Goal: Task Accomplishment & Management: Complete application form

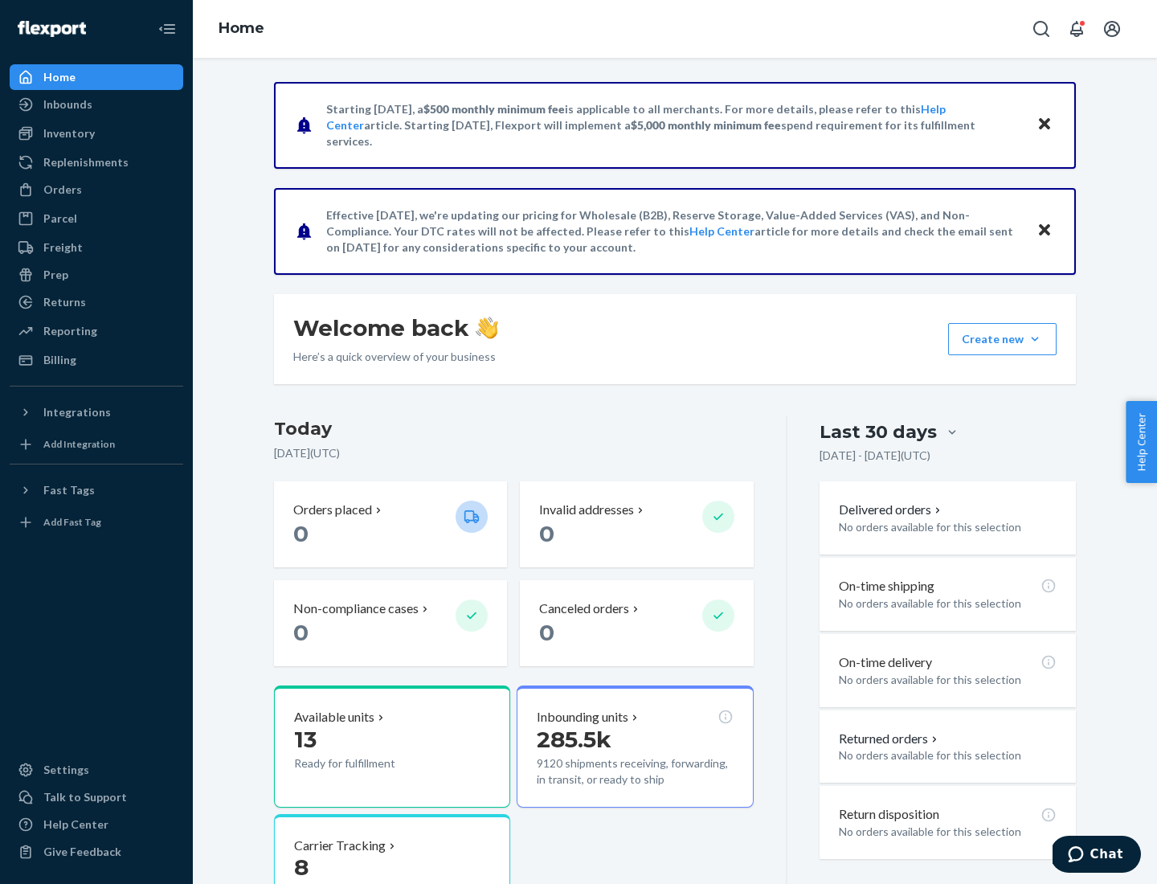
click at [1035, 339] on button "Create new Create new inbound Create new order Create new product" at bounding box center [1002, 339] width 108 height 32
click at [96, 104] on div "Inbounds" at bounding box center [96, 104] width 170 height 22
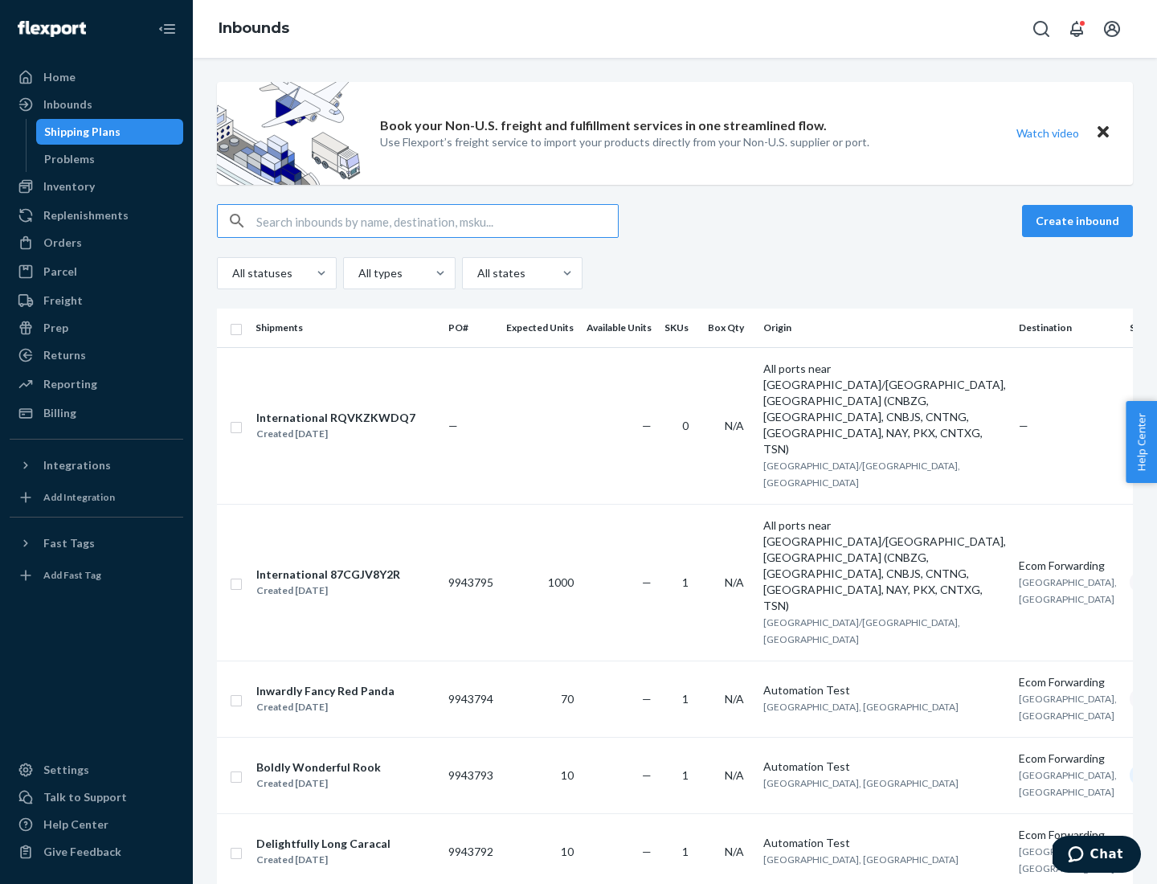
click at [1080, 221] on button "Create inbound" at bounding box center [1077, 221] width 111 height 32
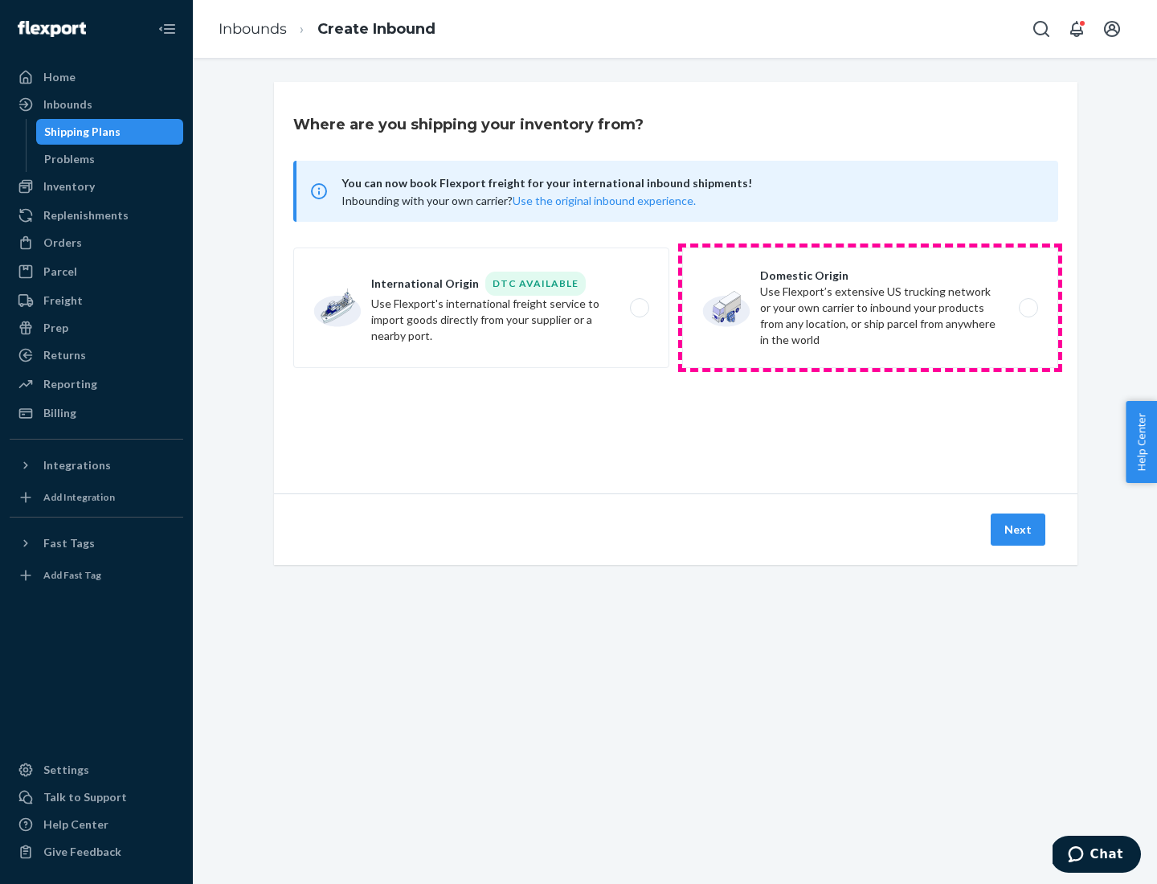
click at [870, 308] on label "Domestic Origin Use Flexport’s extensive US trucking network or your own carrie…" at bounding box center [870, 307] width 376 height 121
click at [1028, 308] on input "Domestic Origin Use Flexport’s extensive US trucking network or your own carrie…" at bounding box center [1033, 308] width 10 height 10
radio input "true"
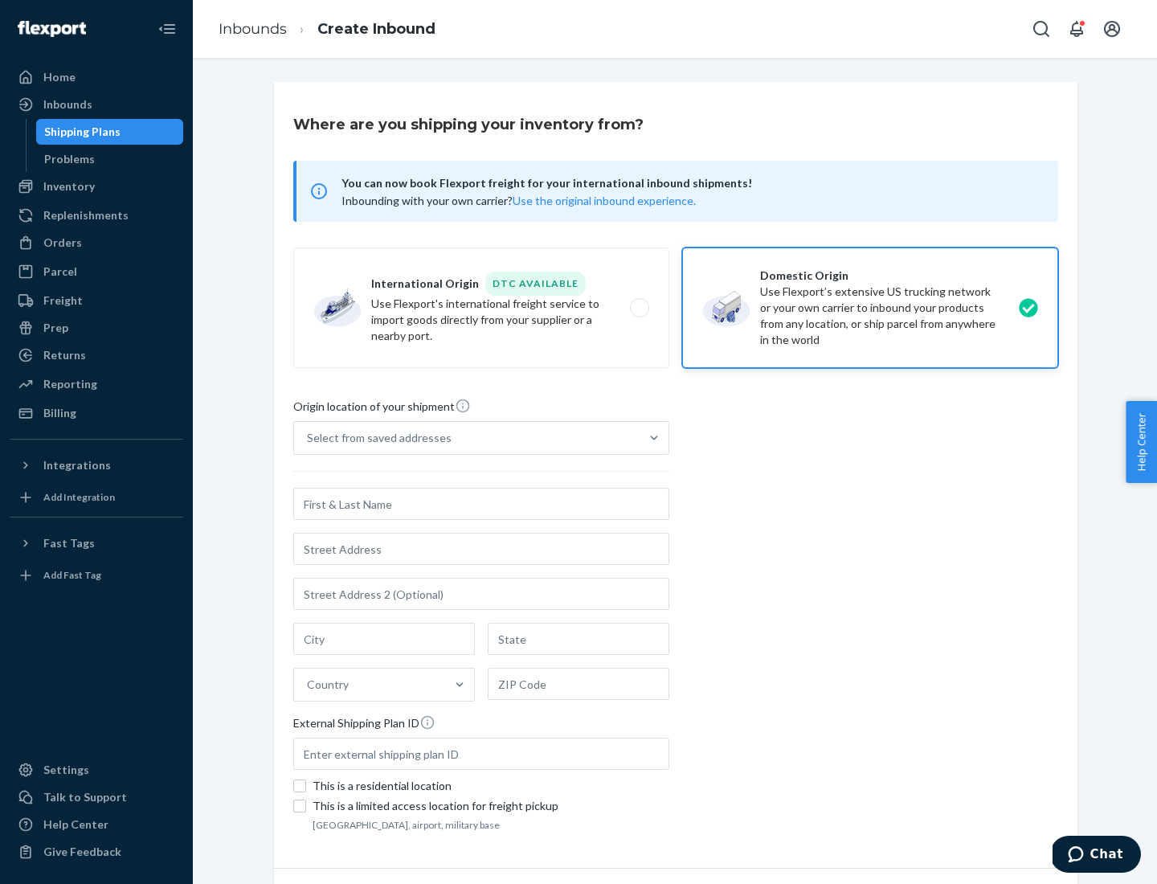
click at [375, 438] on div "Select from saved addresses" at bounding box center [379, 438] width 145 height 16
click at [309, 438] on input "Select from saved addresses" at bounding box center [308, 438] width 2 height 16
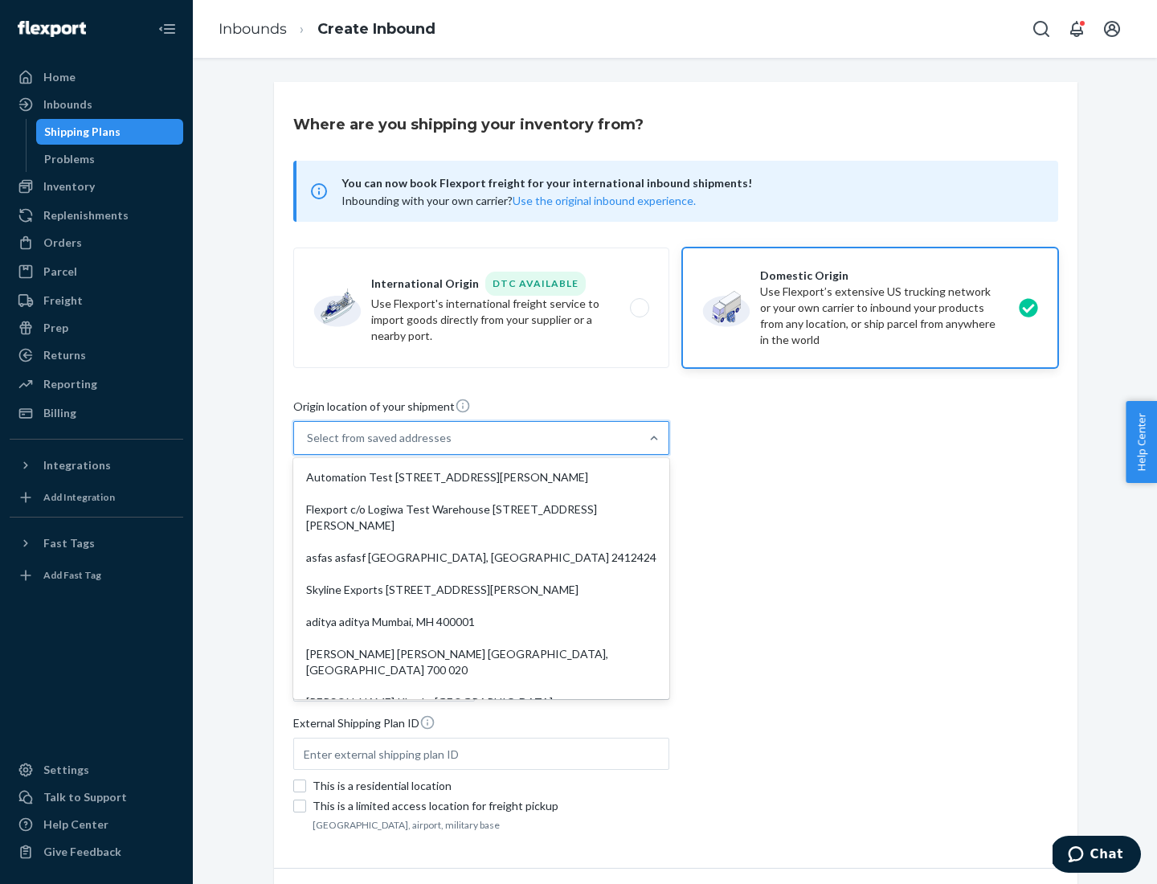
scroll to position [6, 0]
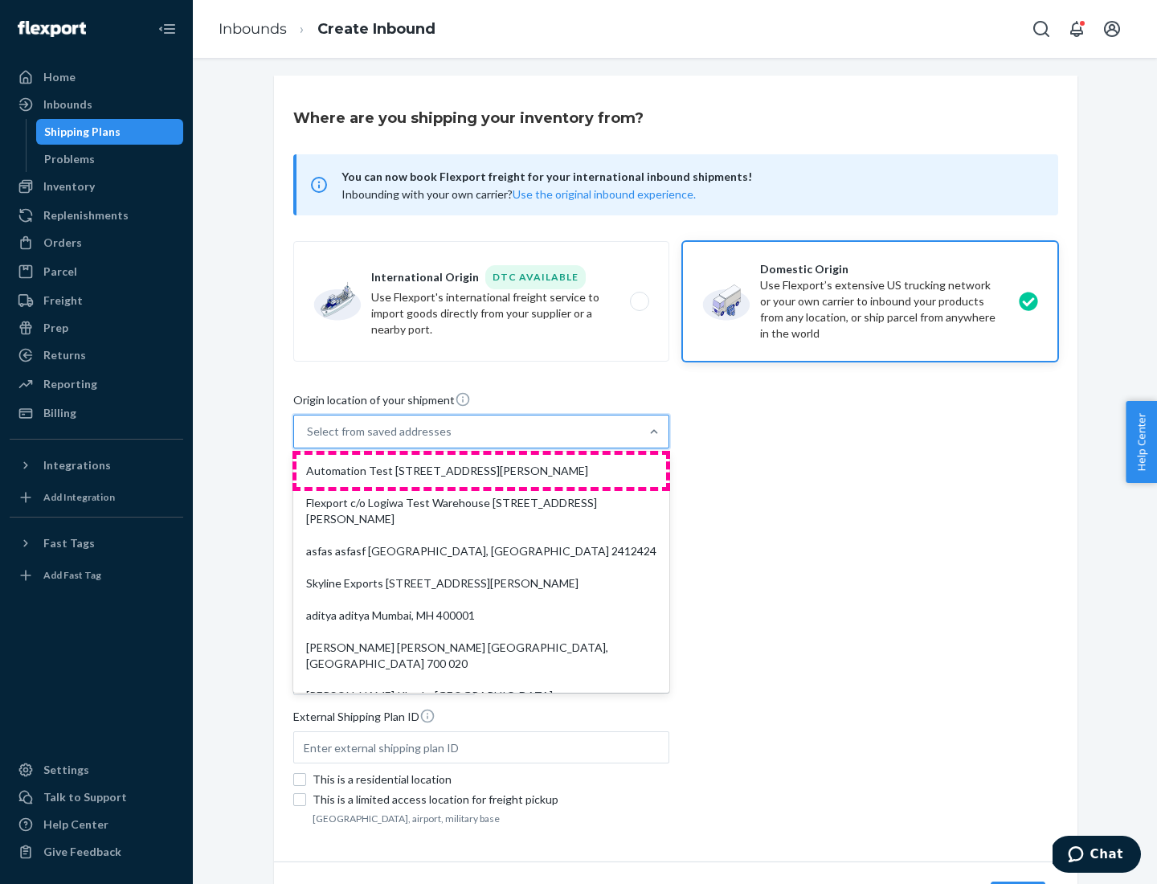
click at [481, 471] on div "Automation Test [STREET_ADDRESS][PERSON_NAME]" at bounding box center [482, 471] width 370 height 32
click at [309, 440] on input "option Automation Test [STREET_ADDRESS][PERSON_NAME]. 9 results available. Use …" at bounding box center [308, 431] width 2 height 16
type input "Automation Test"
type input "9th Floor"
type input "[GEOGRAPHIC_DATA]"
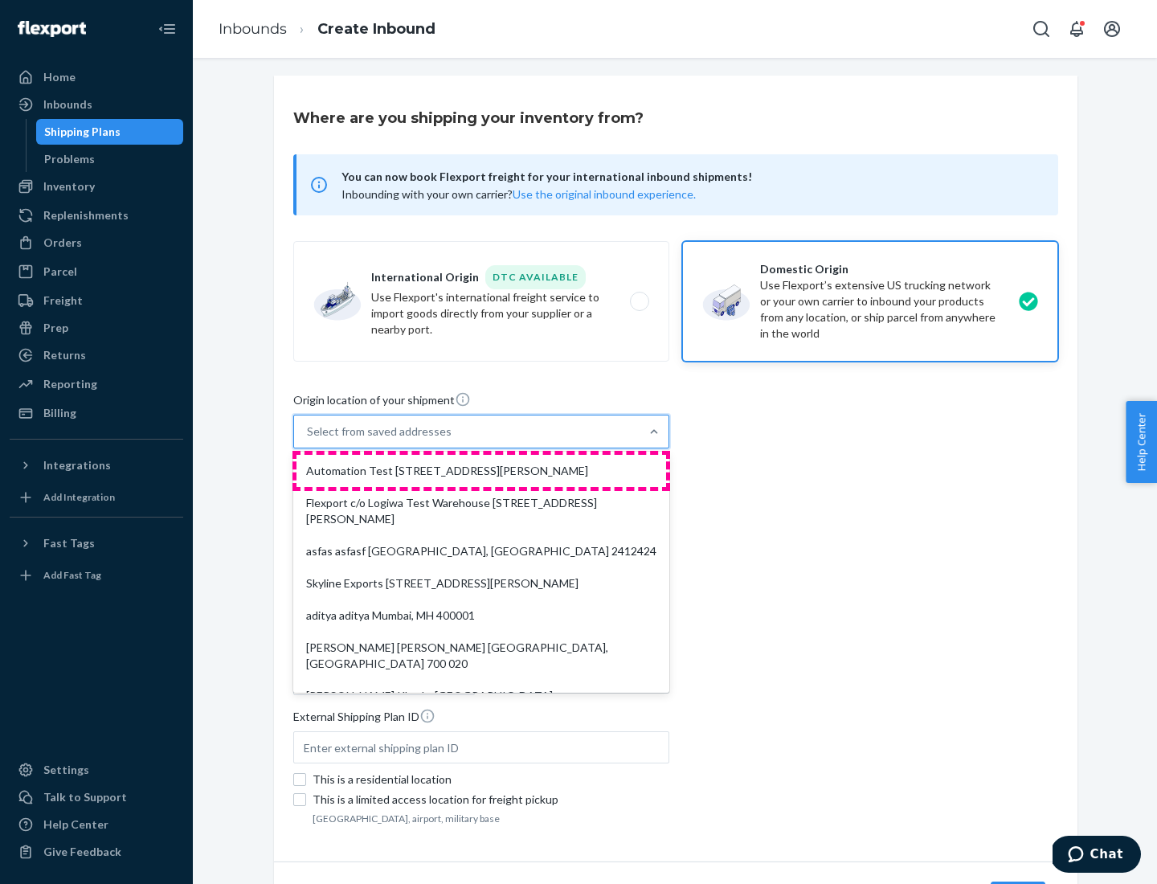
type input "CA"
type input "94104"
type input "[STREET_ADDRESS][PERSON_NAME]"
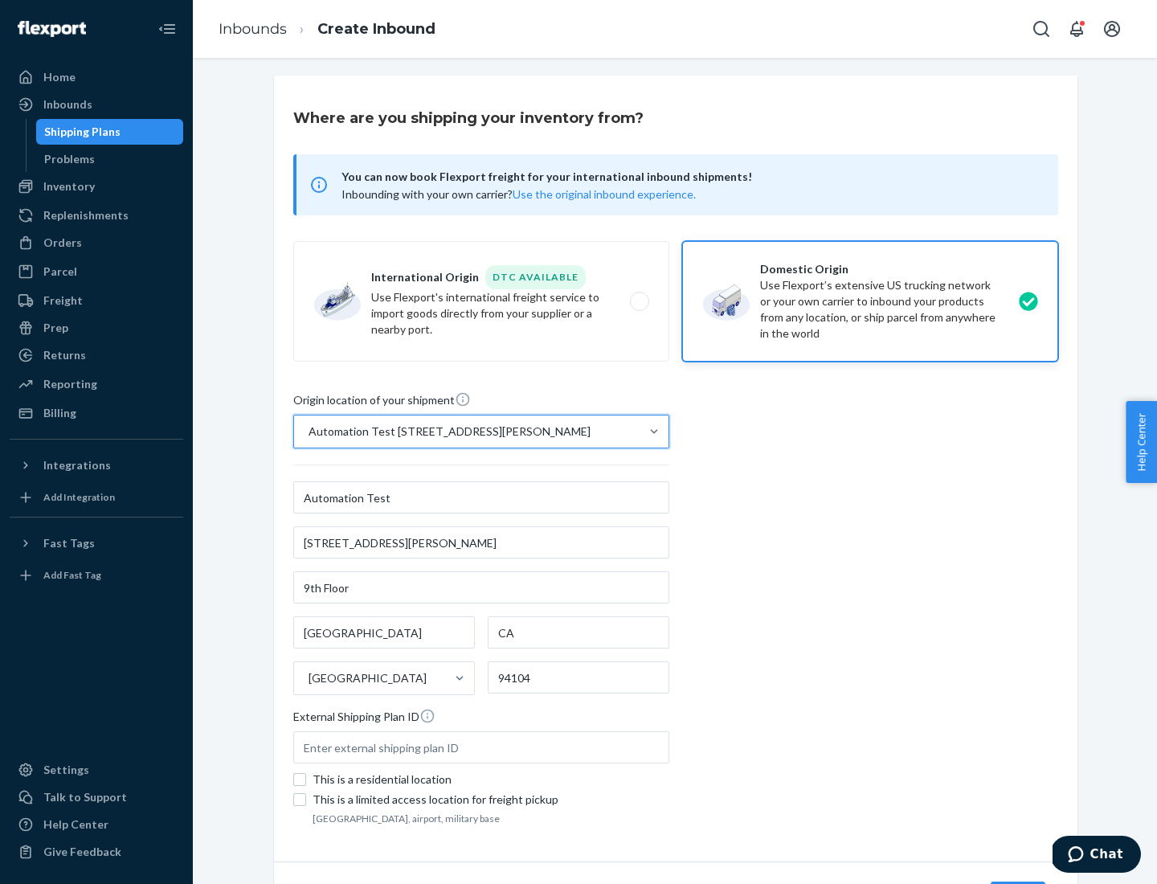
scroll to position [94, 0]
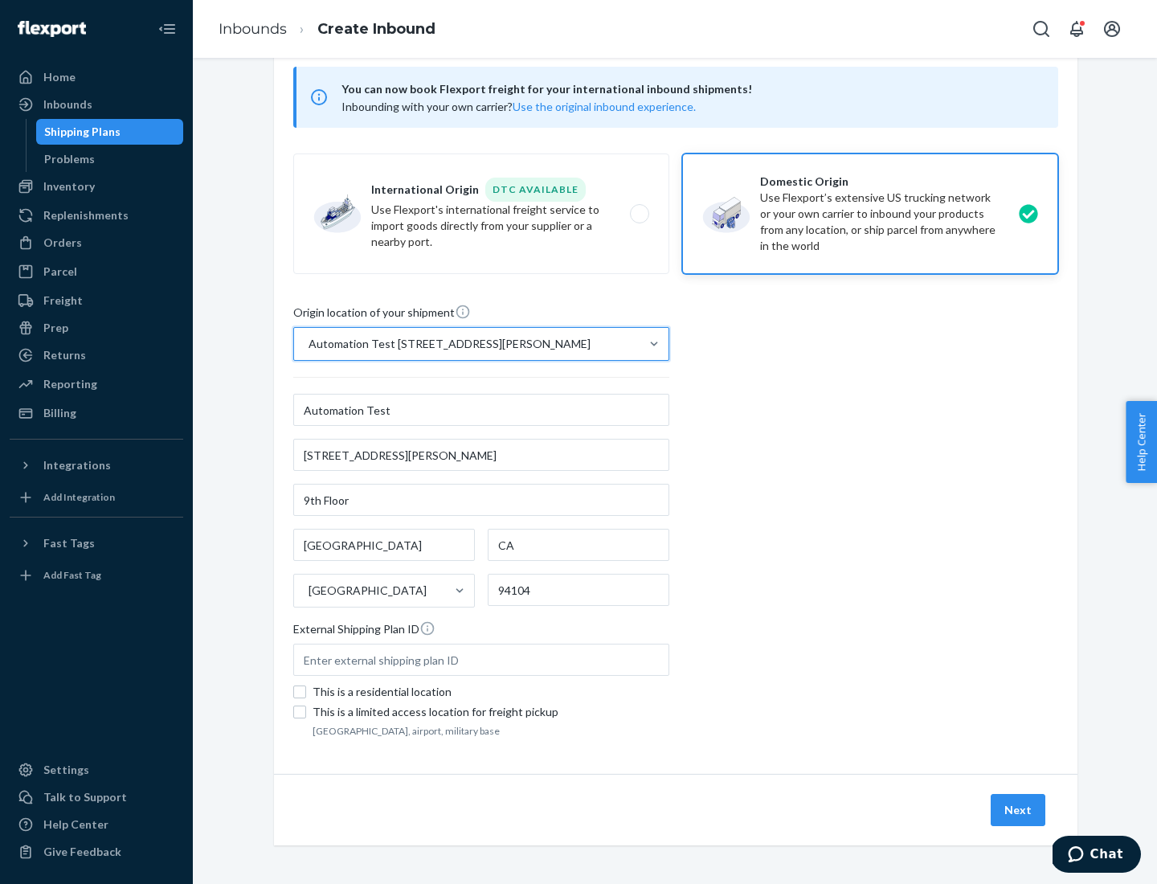
click at [1019, 810] on button "Next" at bounding box center [1018, 810] width 55 height 32
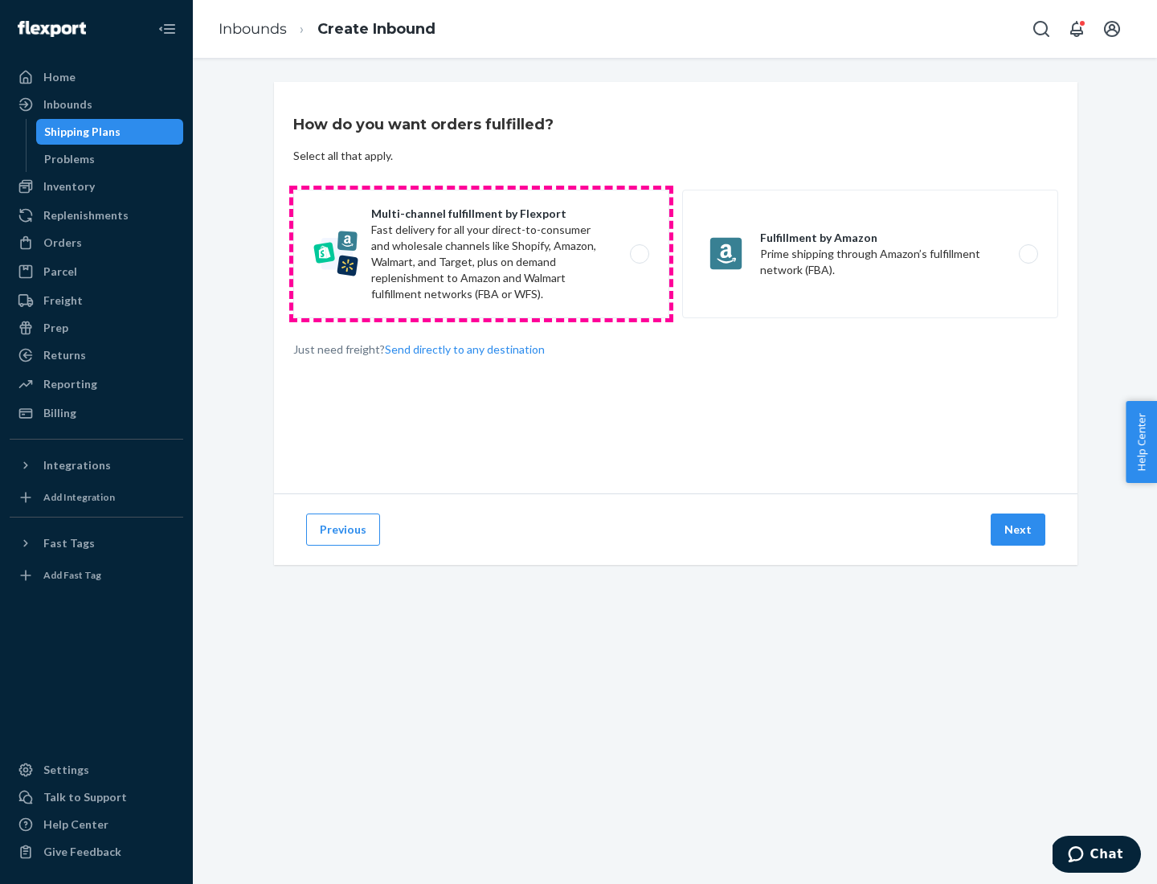
click at [481, 254] on label "Multi-channel fulfillment by Flexport Fast delivery for all your direct-to-cons…" at bounding box center [481, 254] width 376 height 129
click at [639, 254] on input "Multi-channel fulfillment by Flexport Fast delivery for all your direct-to-cons…" at bounding box center [644, 254] width 10 height 10
radio input "true"
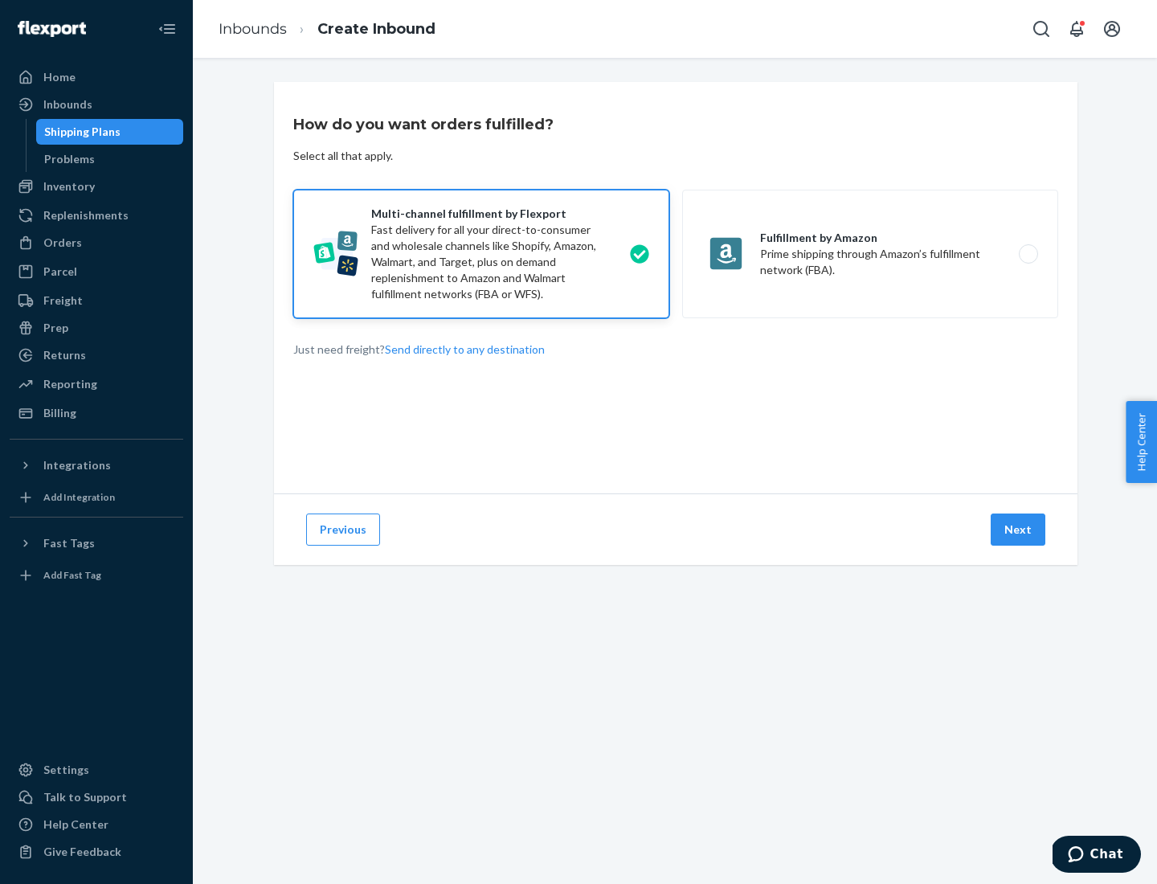
click at [1019, 530] on button "Next" at bounding box center [1018, 529] width 55 height 32
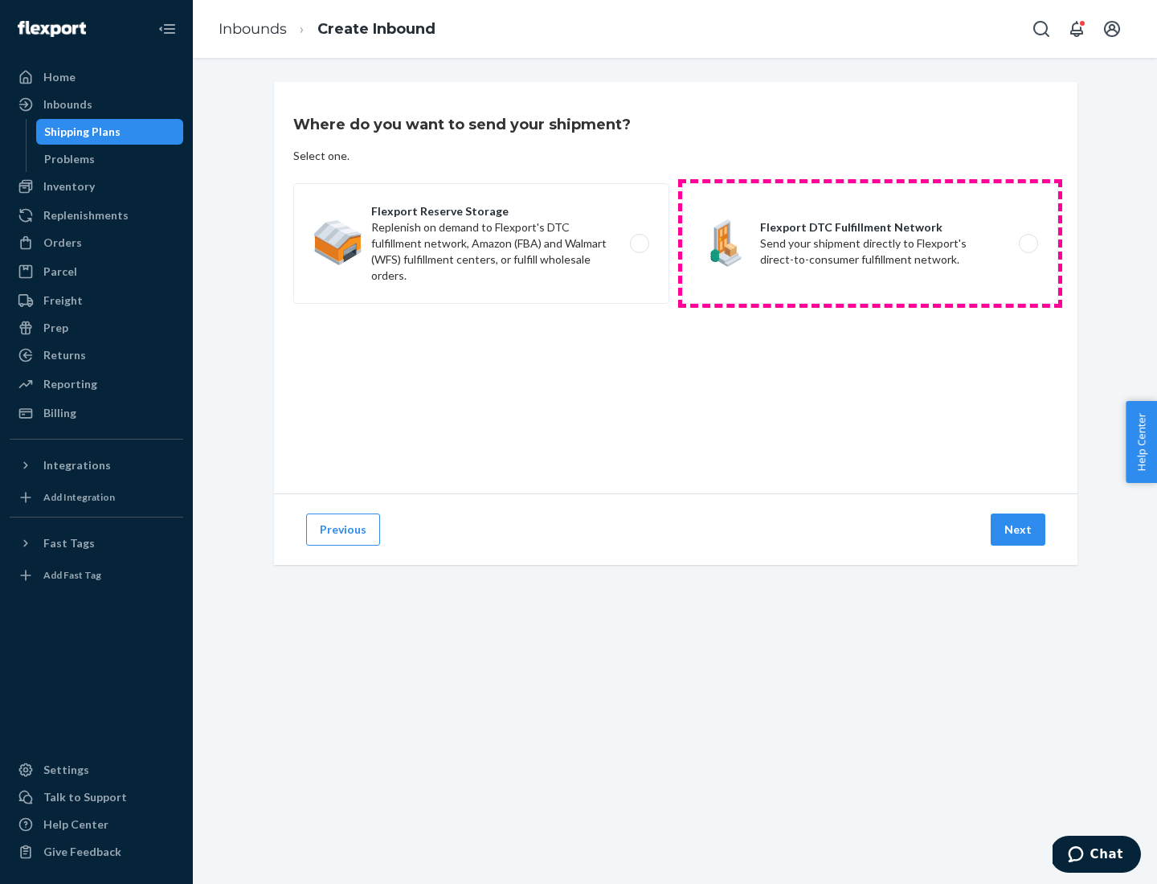
click at [870, 243] on label "Flexport DTC Fulfillment Network Send your shipment directly to Flexport's dire…" at bounding box center [870, 243] width 376 height 121
click at [1028, 243] on input "Flexport DTC Fulfillment Network Send your shipment directly to Flexport's dire…" at bounding box center [1033, 244] width 10 height 10
radio input "true"
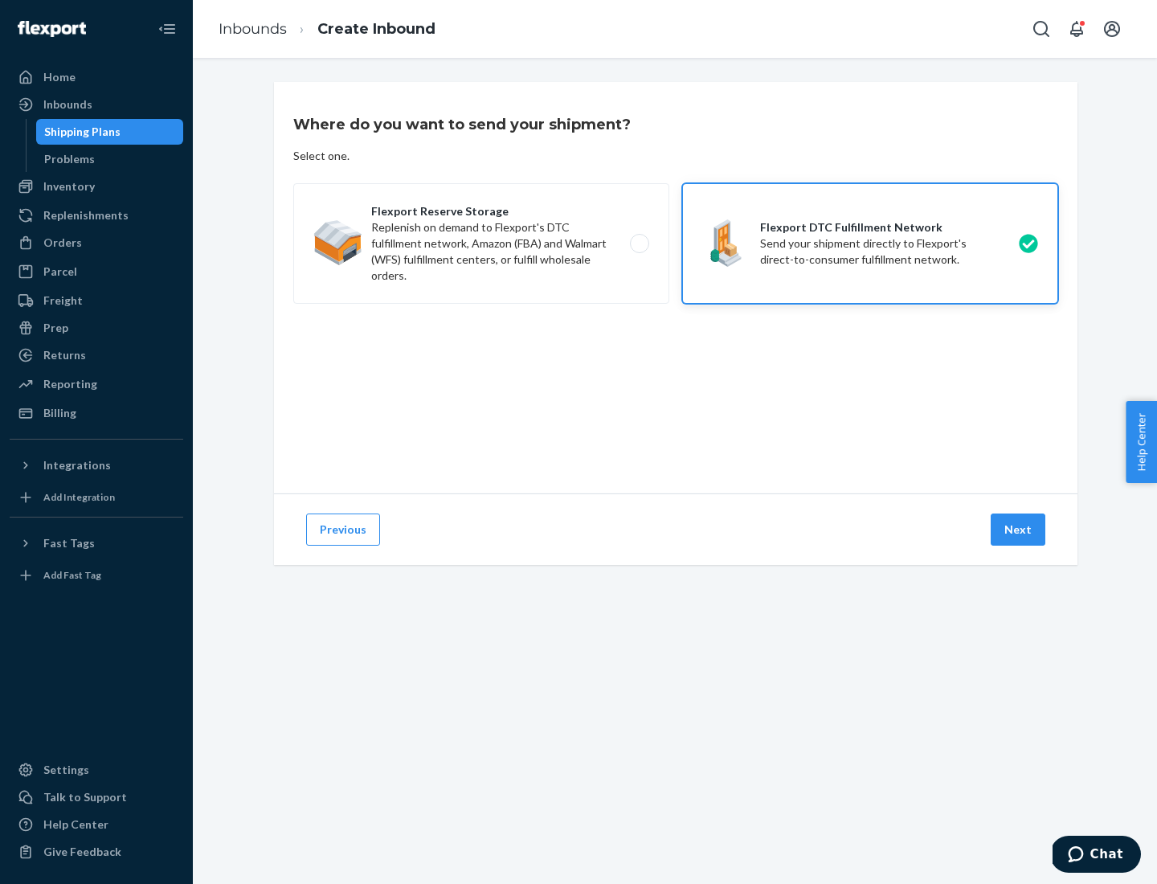
click at [1019, 530] on button "Next" at bounding box center [1018, 529] width 55 height 32
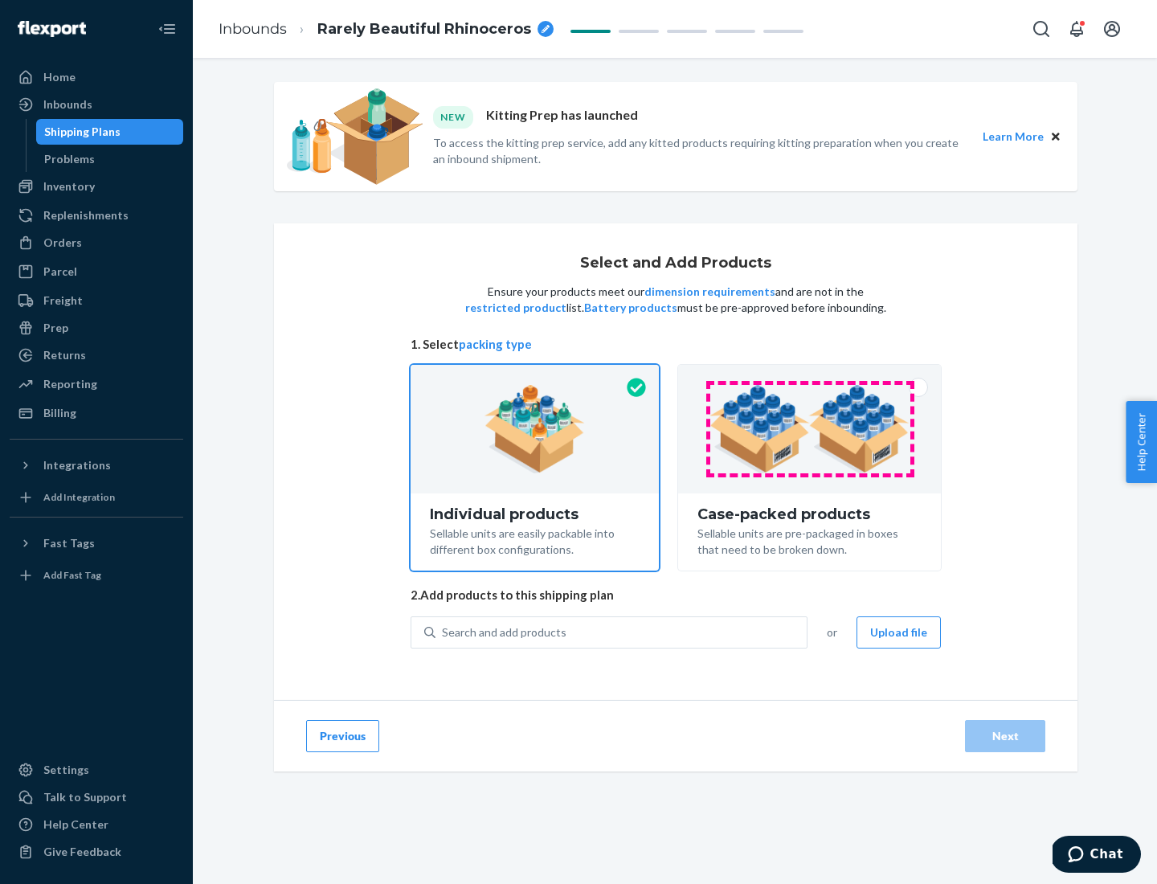
click at [810, 429] on img at bounding box center [810, 429] width 200 height 88
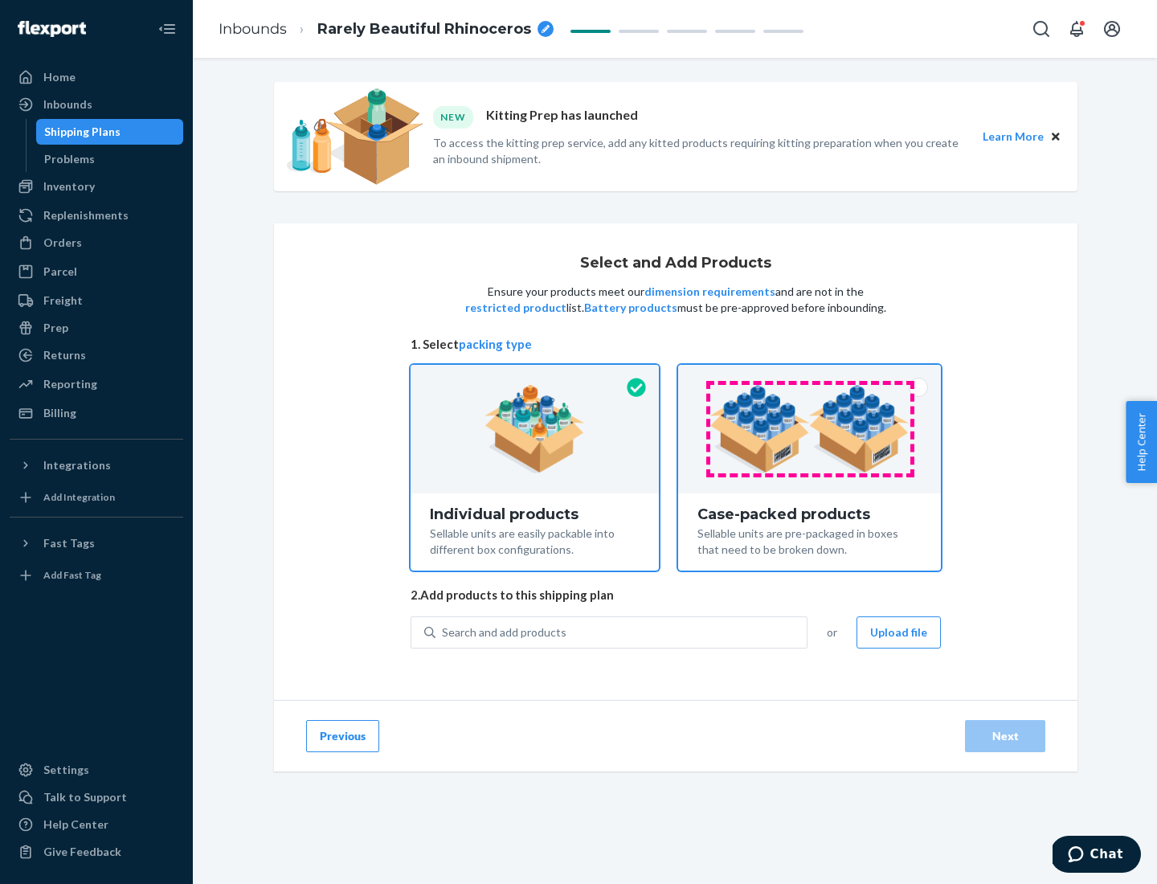
click at [810, 375] on input "Case-packed products Sellable units are pre-packaged in boxes that need to be b…" at bounding box center [809, 370] width 10 height 10
radio input "true"
radio input "false"
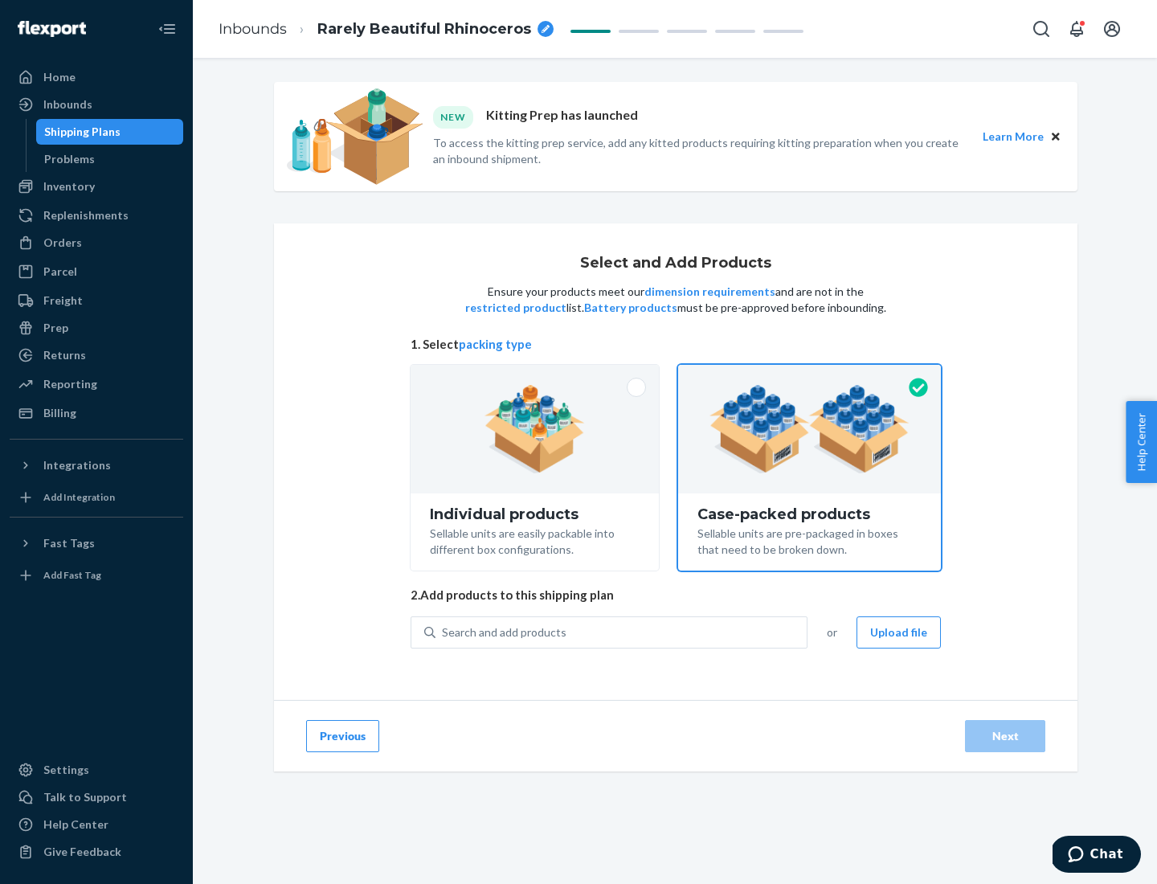
click at [622, 632] on div "Search and add products" at bounding box center [621, 632] width 371 height 29
click at [444, 632] on input "Search and add products" at bounding box center [443, 632] width 2 height 16
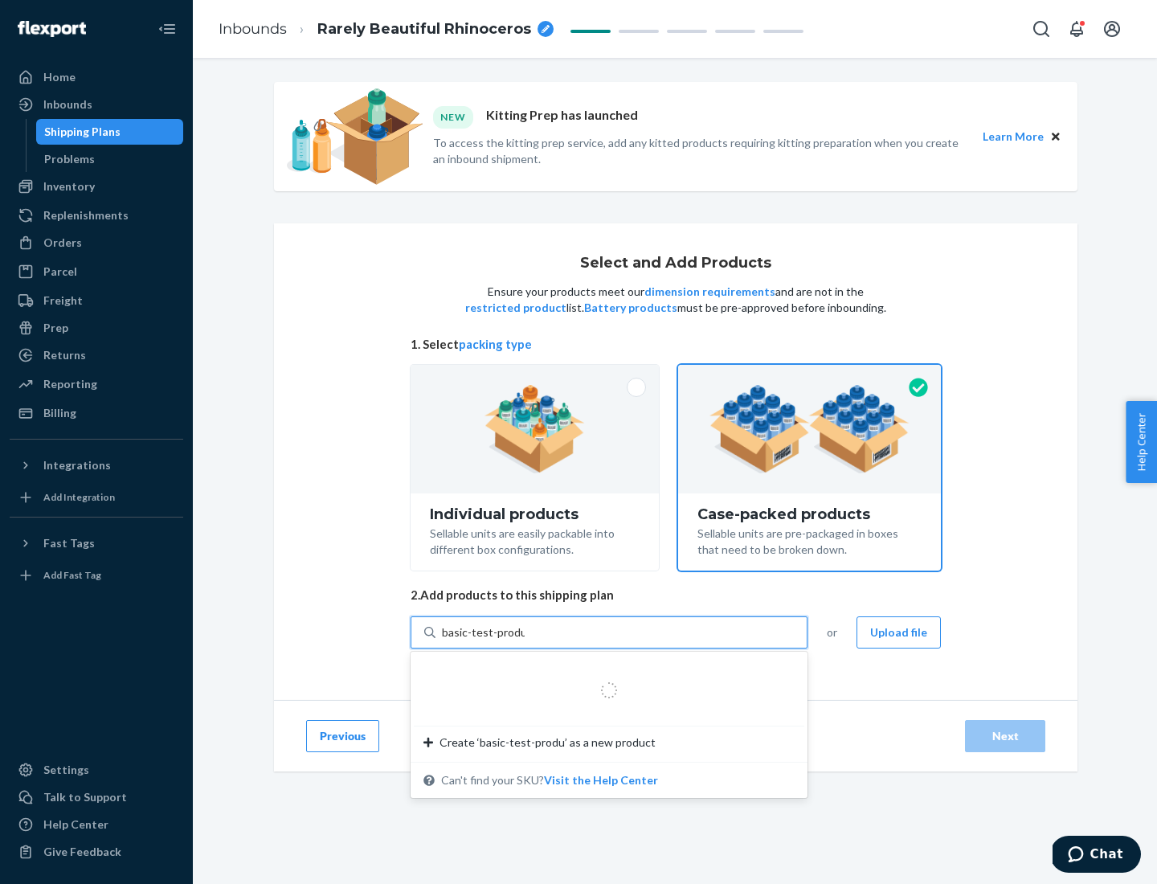
type input "basic-test-product-1"
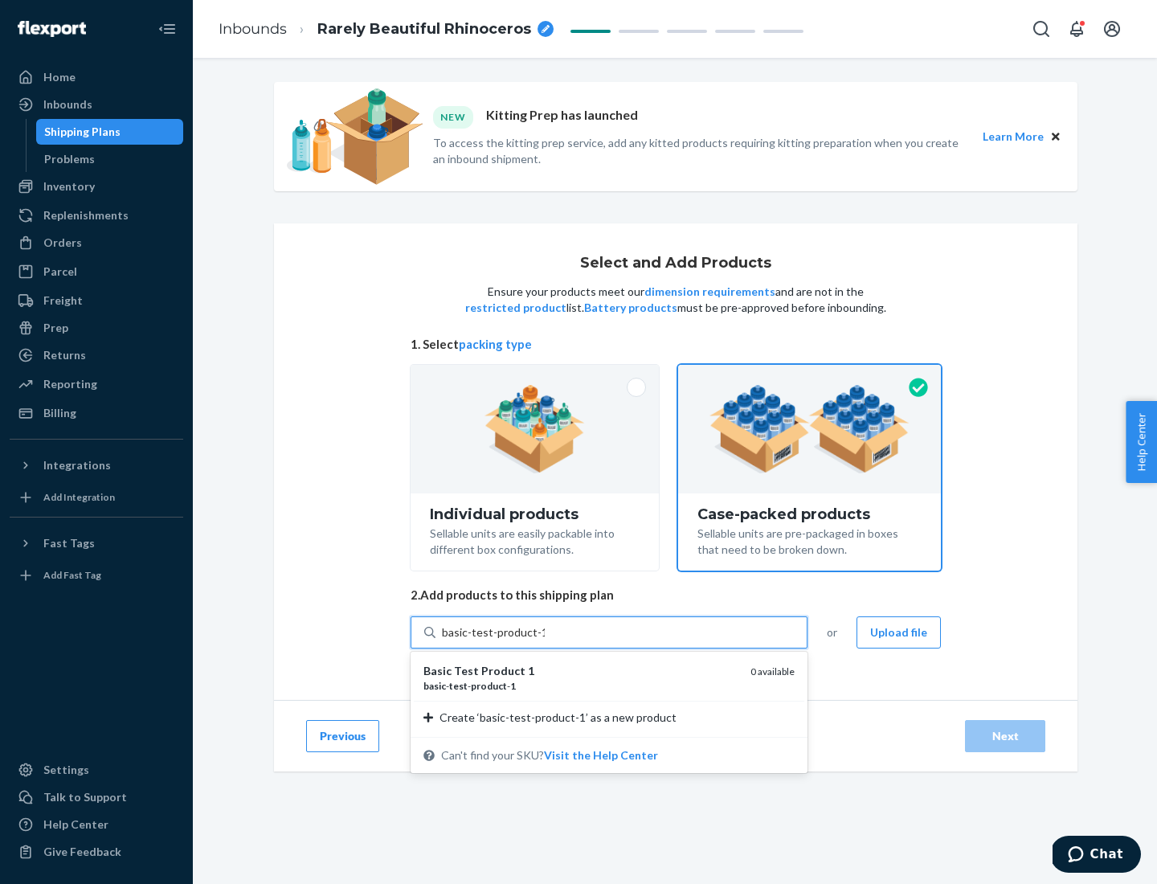
click at [581, 685] on div "basic - test - product - 1" at bounding box center [580, 686] width 314 height 14
click at [545, 640] on input "basic-test-product-1" at bounding box center [493, 632] width 103 height 16
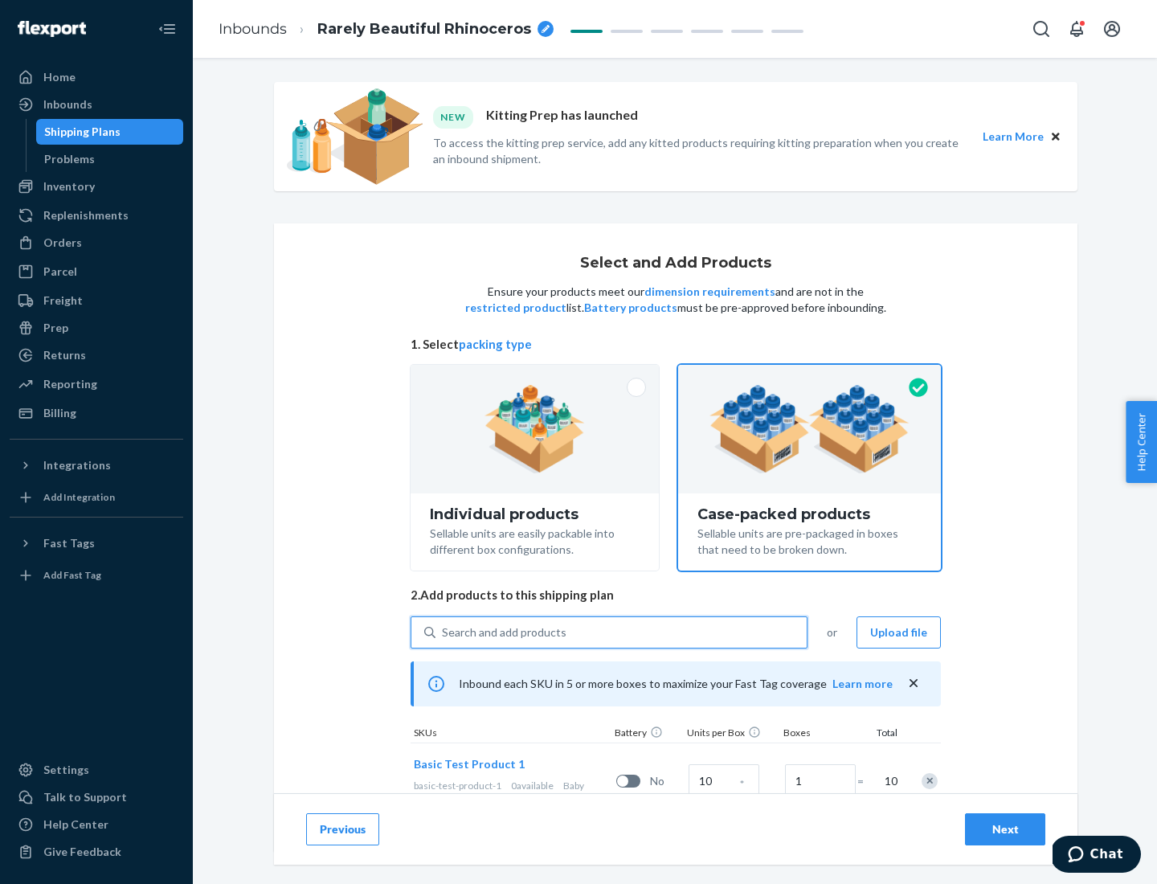
scroll to position [58, 0]
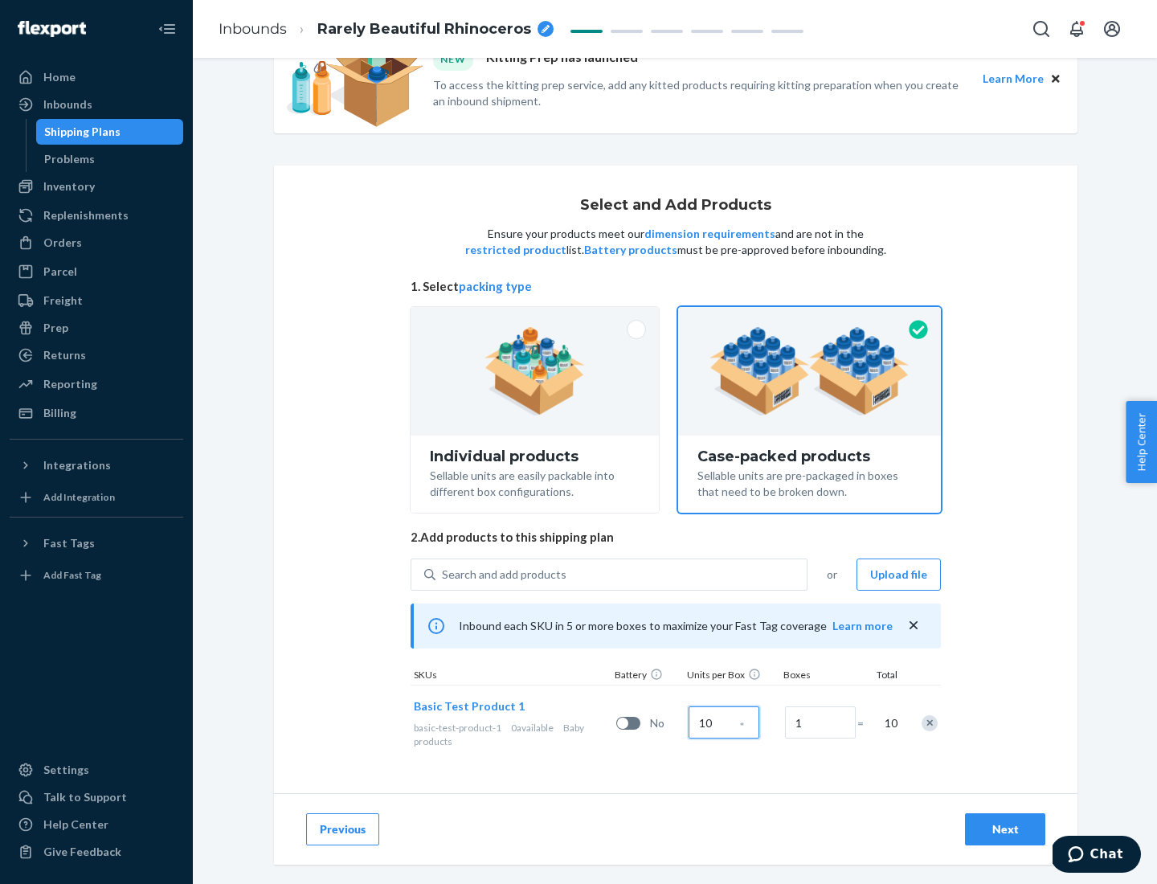
type input "10"
type input "7"
click at [1005, 829] on div "Next" at bounding box center [1005, 829] width 53 height 16
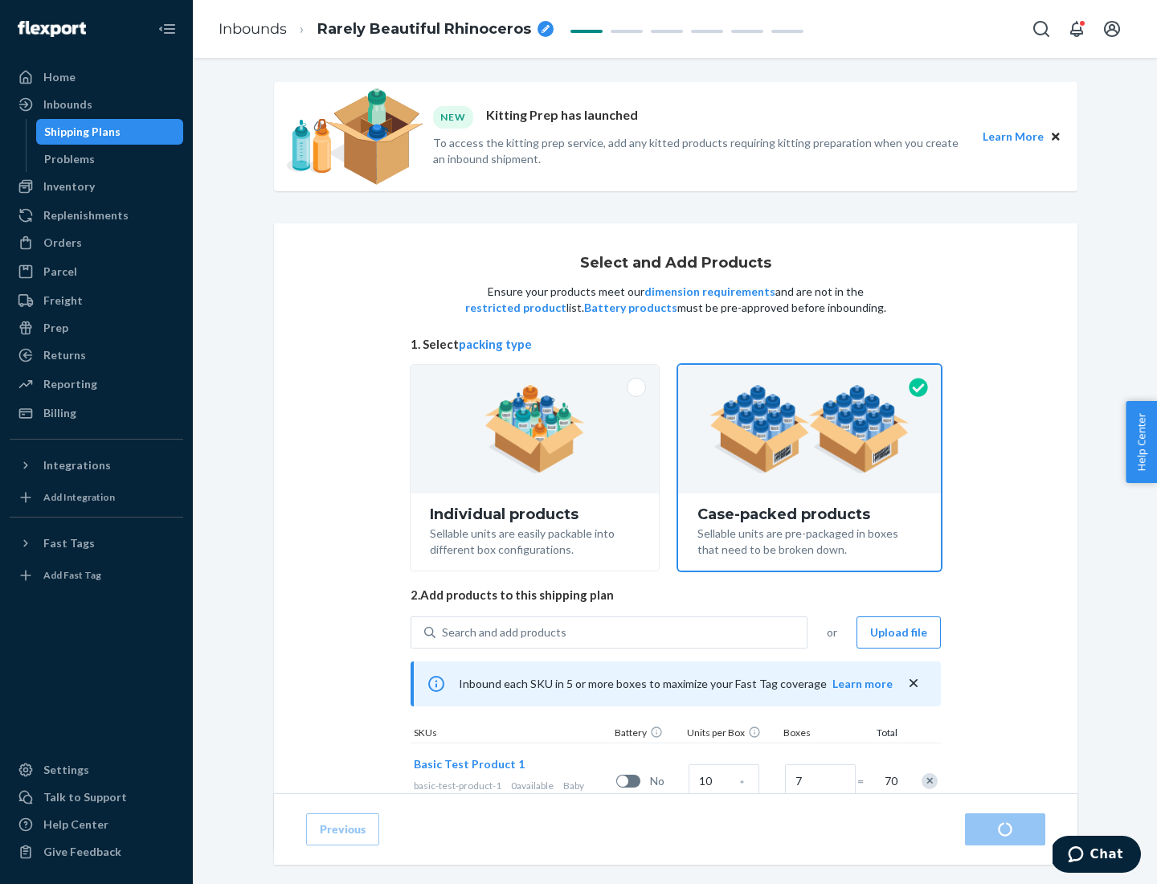
radio input "true"
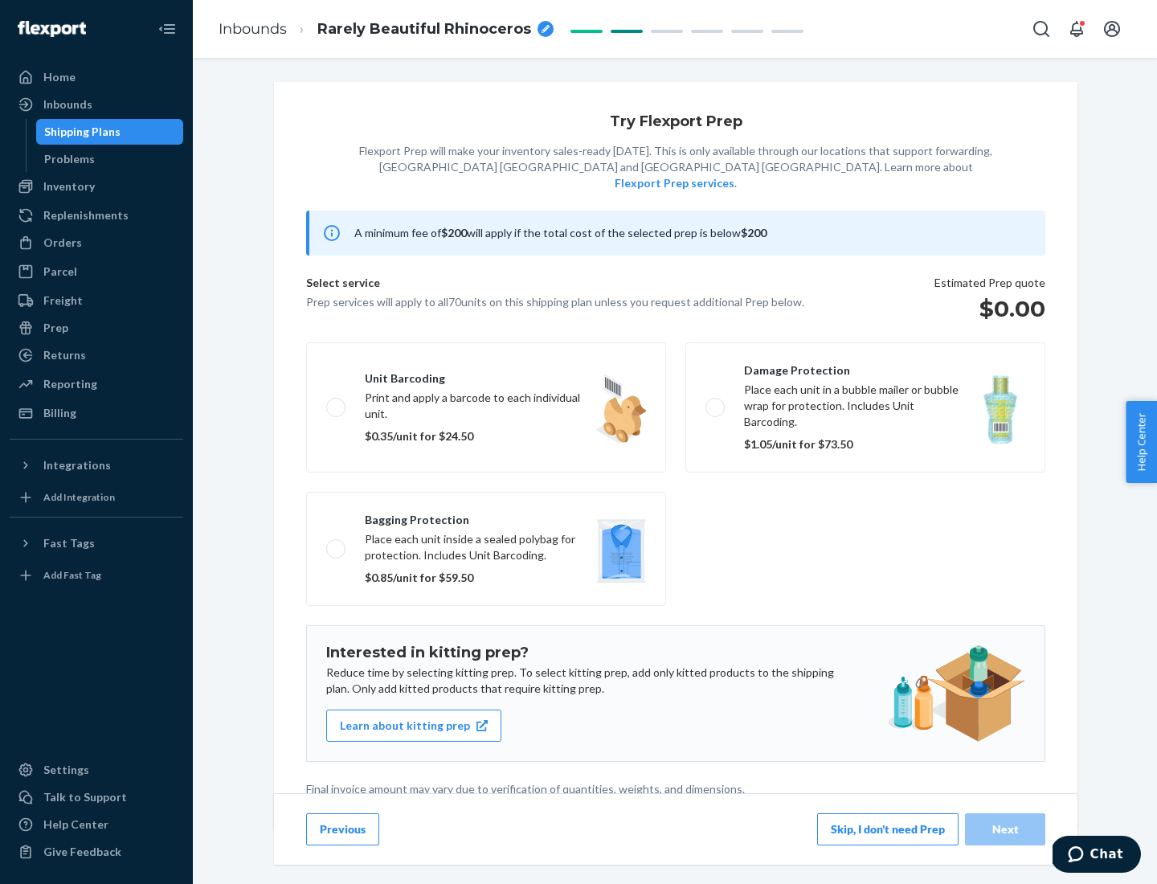
scroll to position [4, 0]
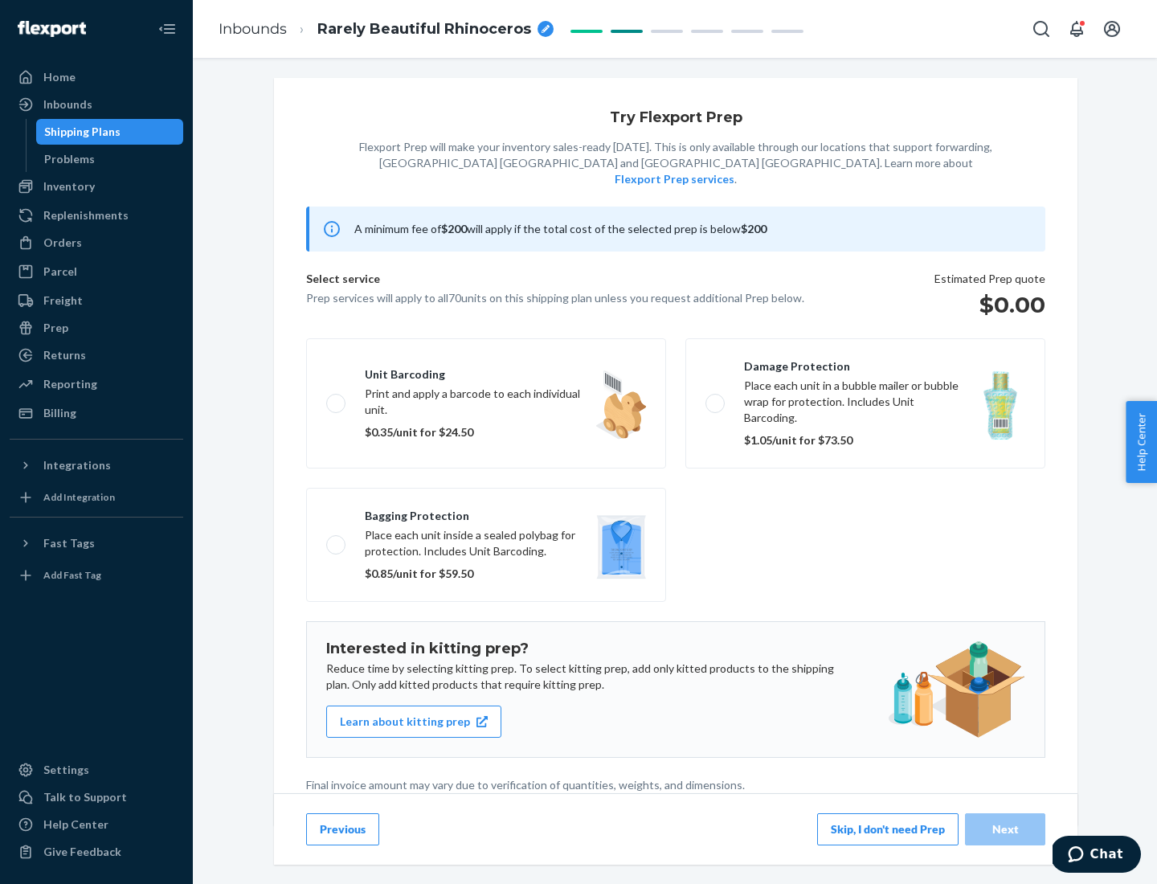
click at [486, 512] on label "Bagging protection Place each unit inside a sealed polybag for protection. Incl…" at bounding box center [486, 545] width 360 height 114
click at [337, 539] on input "Bagging protection Place each unit inside a sealed polybag for protection. Incl…" at bounding box center [331, 544] width 10 height 10
checkbox input "true"
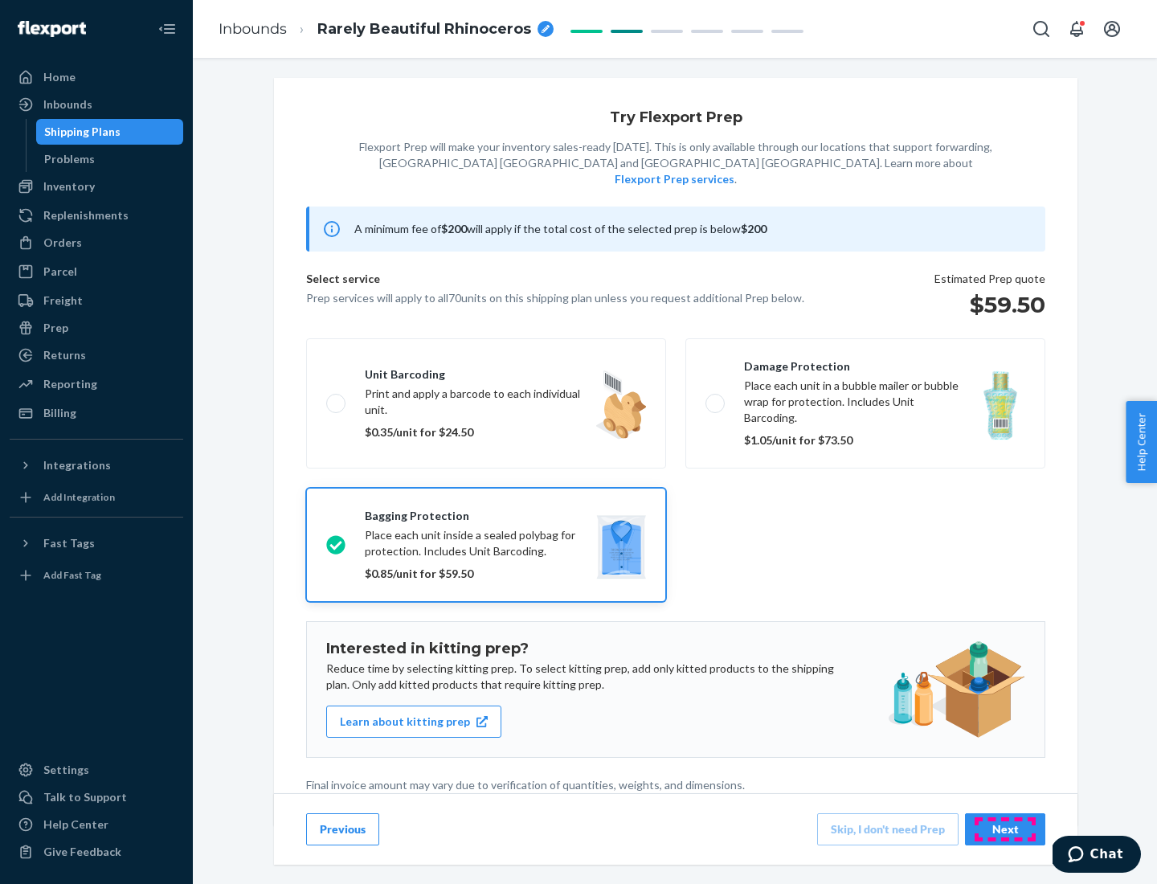
click at [1005, 828] on div "Next" at bounding box center [1005, 829] width 53 height 16
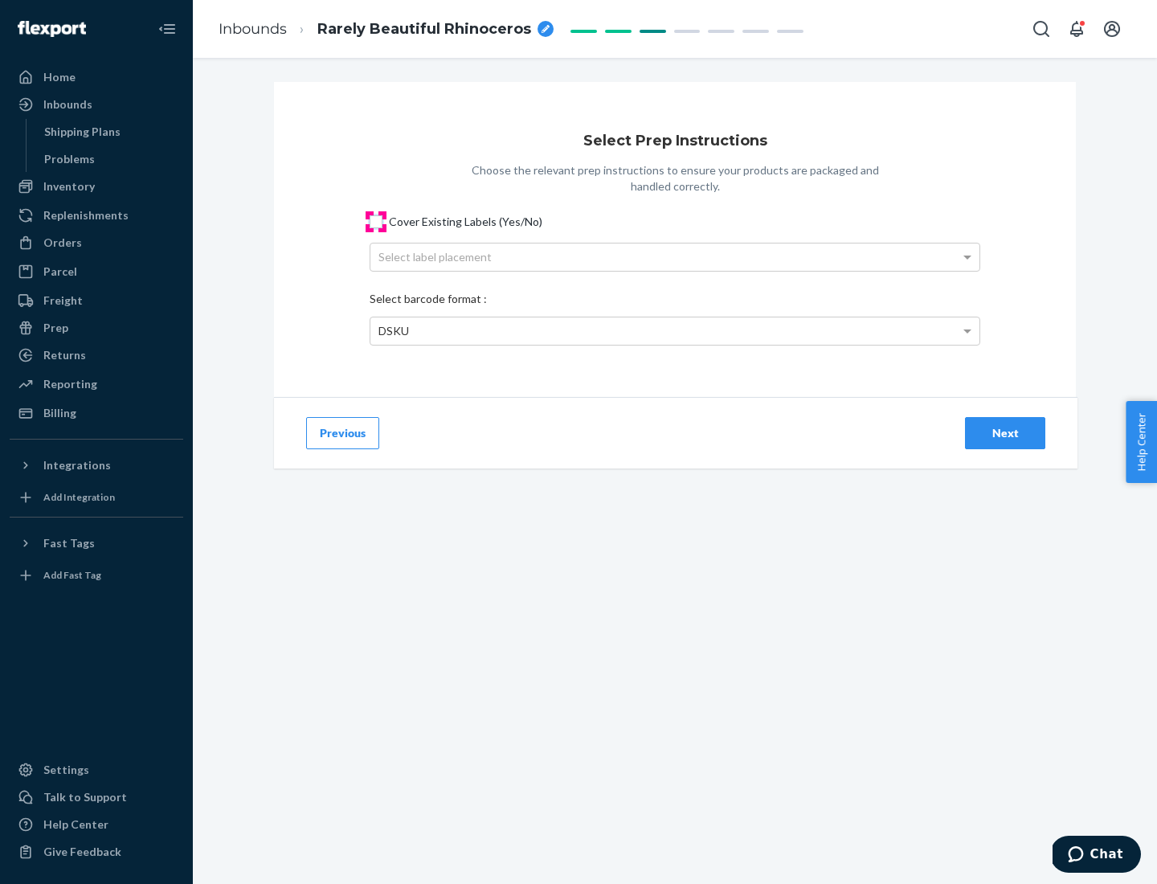
click at [376, 221] on input "Cover Existing Labels (Yes/No)" at bounding box center [376, 221] width 13 height 13
checkbox input "true"
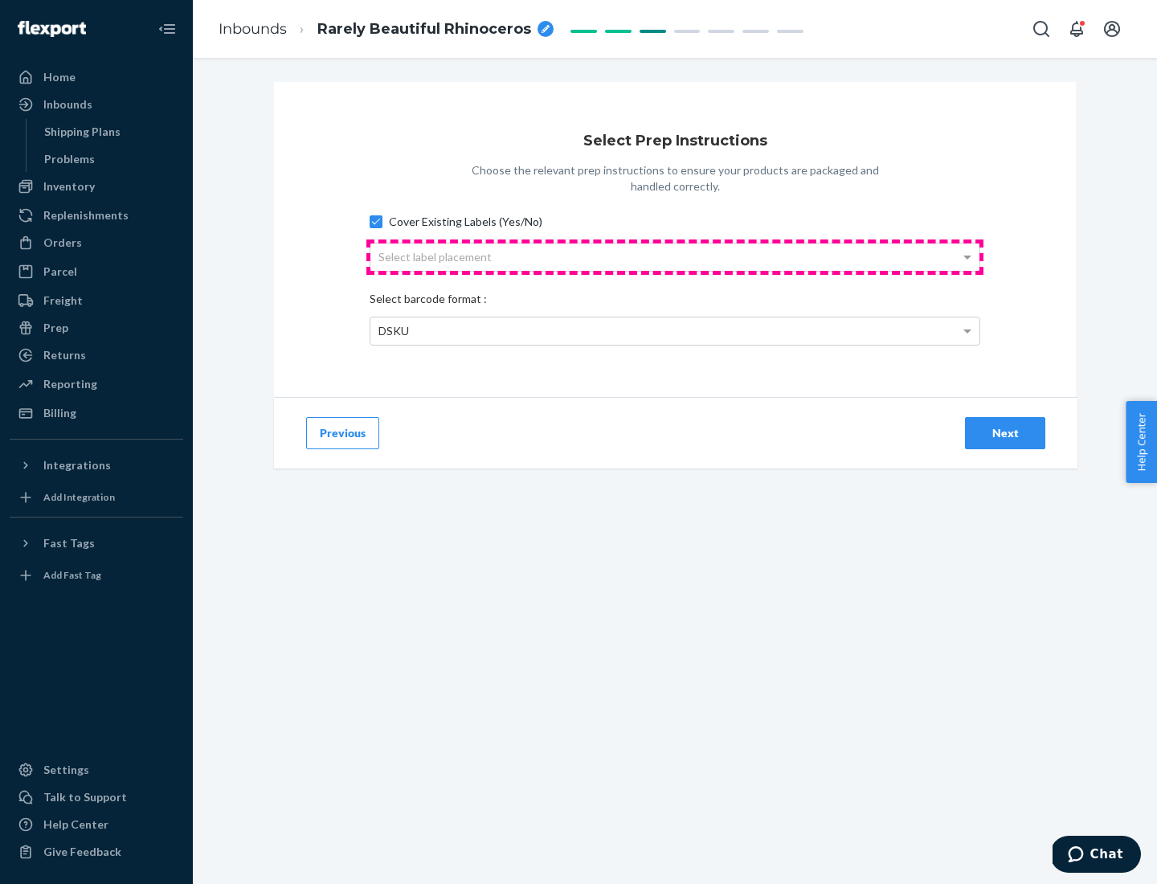
click at [675, 256] on div "Select label placement" at bounding box center [674, 256] width 609 height 27
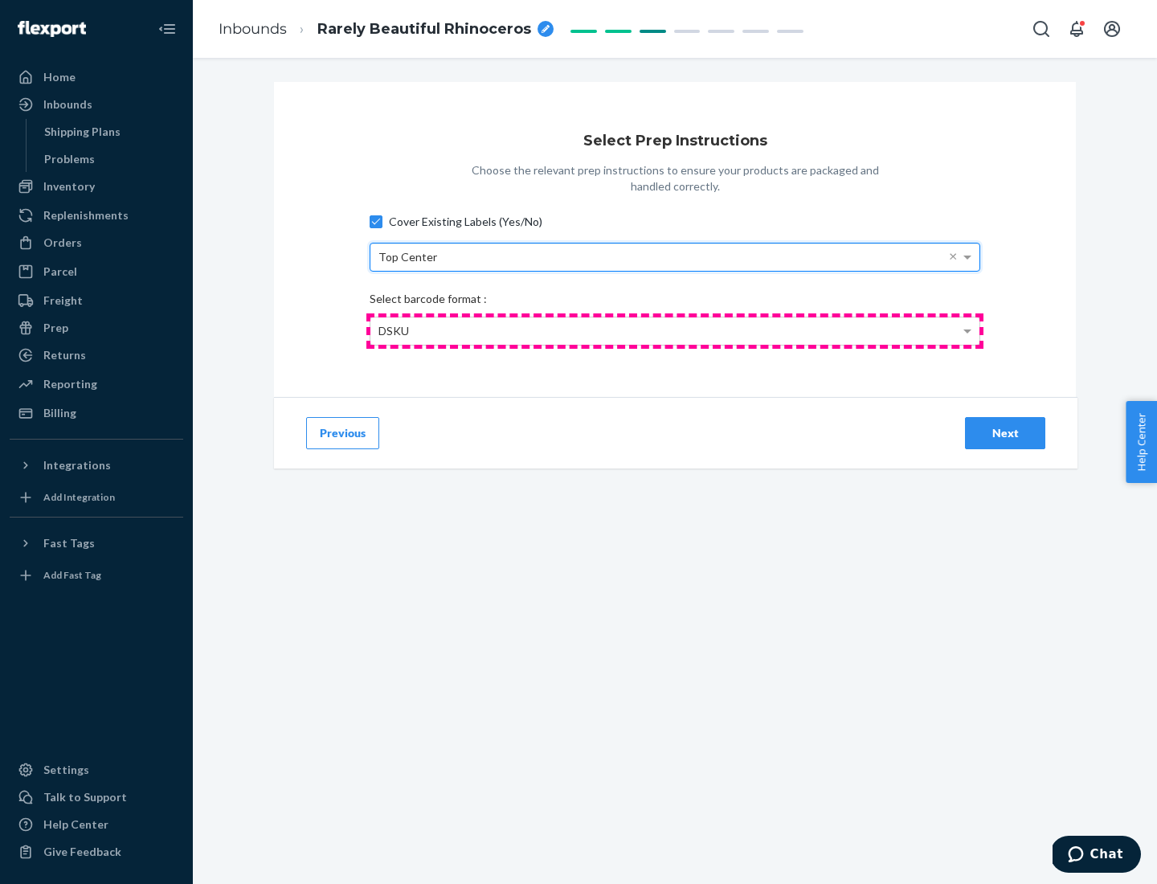
click at [675, 330] on div "DSKU" at bounding box center [674, 330] width 609 height 27
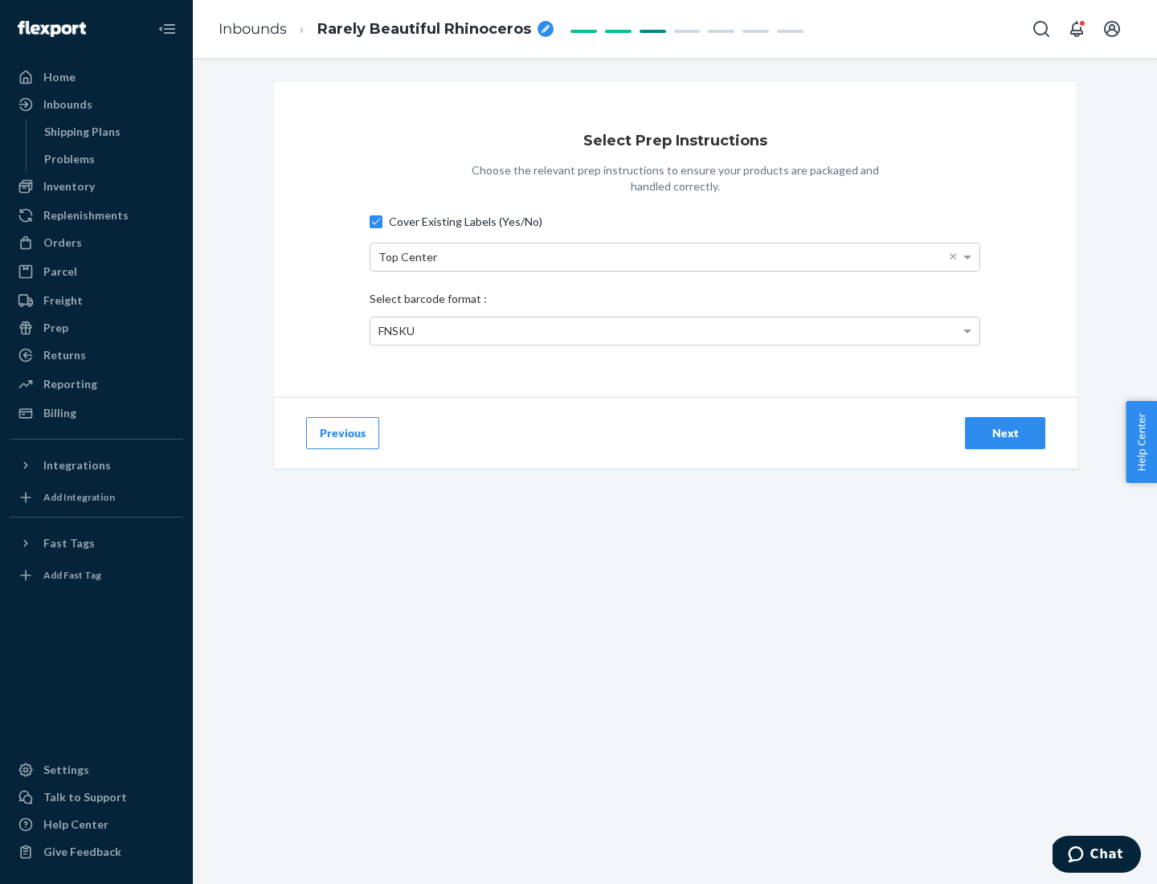
click at [1005, 432] on div "Next" at bounding box center [1005, 433] width 53 height 16
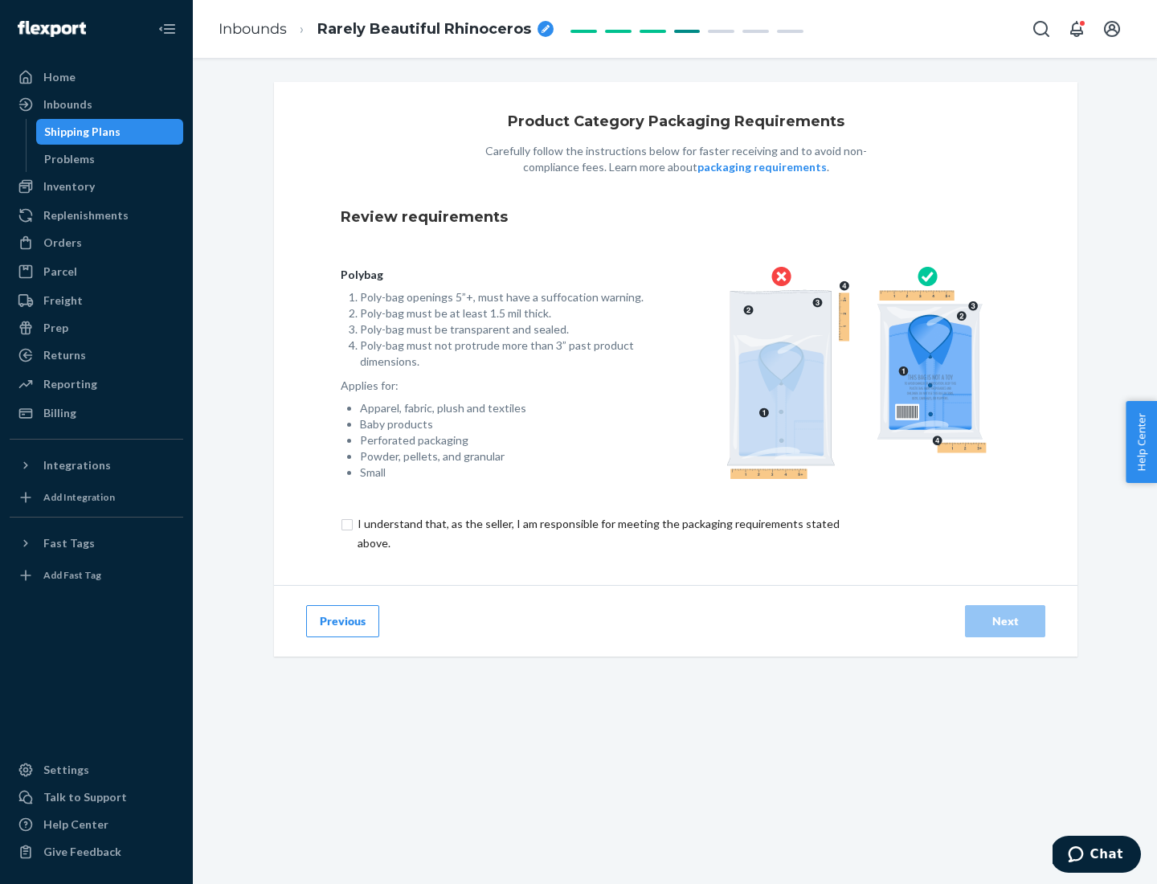
click at [597, 533] on input "checkbox" at bounding box center [608, 533] width 534 height 39
checkbox input "true"
click at [1005, 620] on div "Next" at bounding box center [1005, 621] width 53 height 16
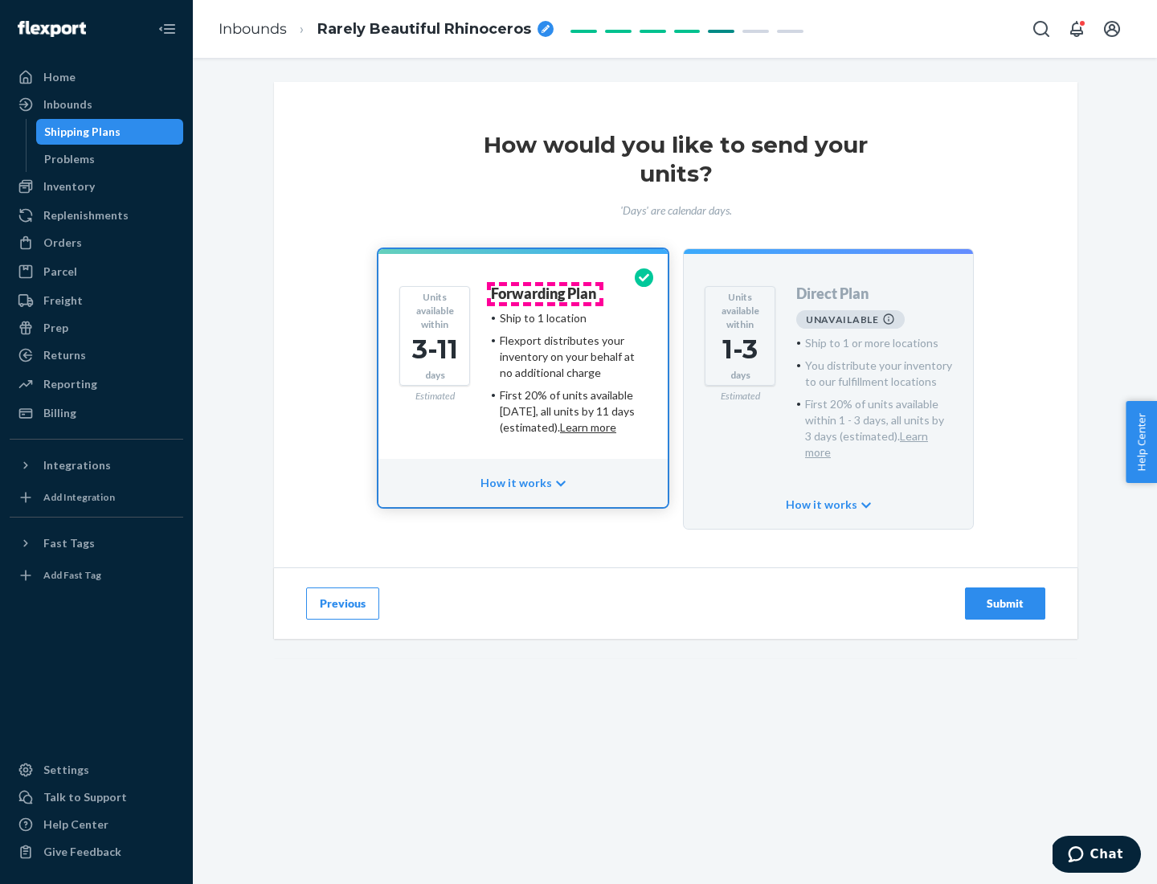
click at [545, 293] on h4 "Forwarding Plan" at bounding box center [543, 294] width 105 height 16
click at [1005, 595] on div "Submit" at bounding box center [1005, 603] width 53 height 16
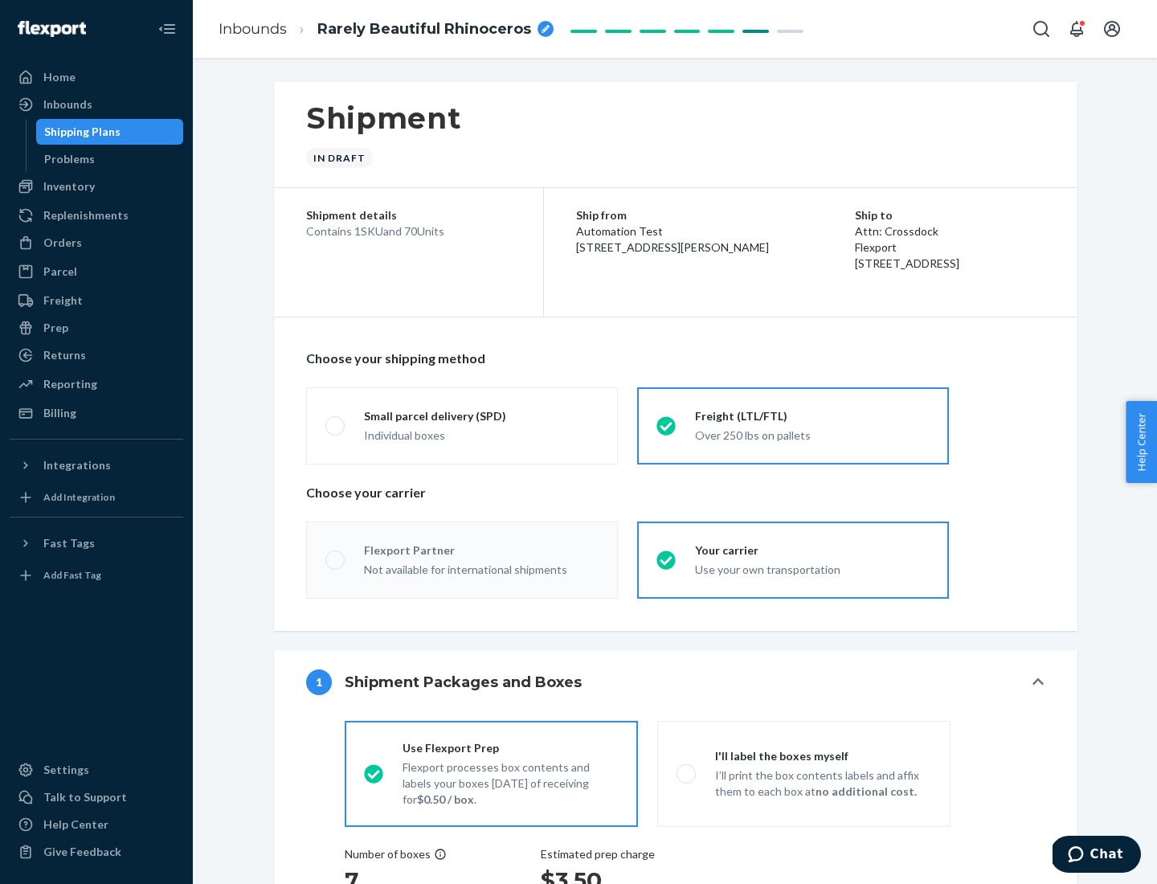
radio input "true"
radio input "false"
radio input "true"
radio input "false"
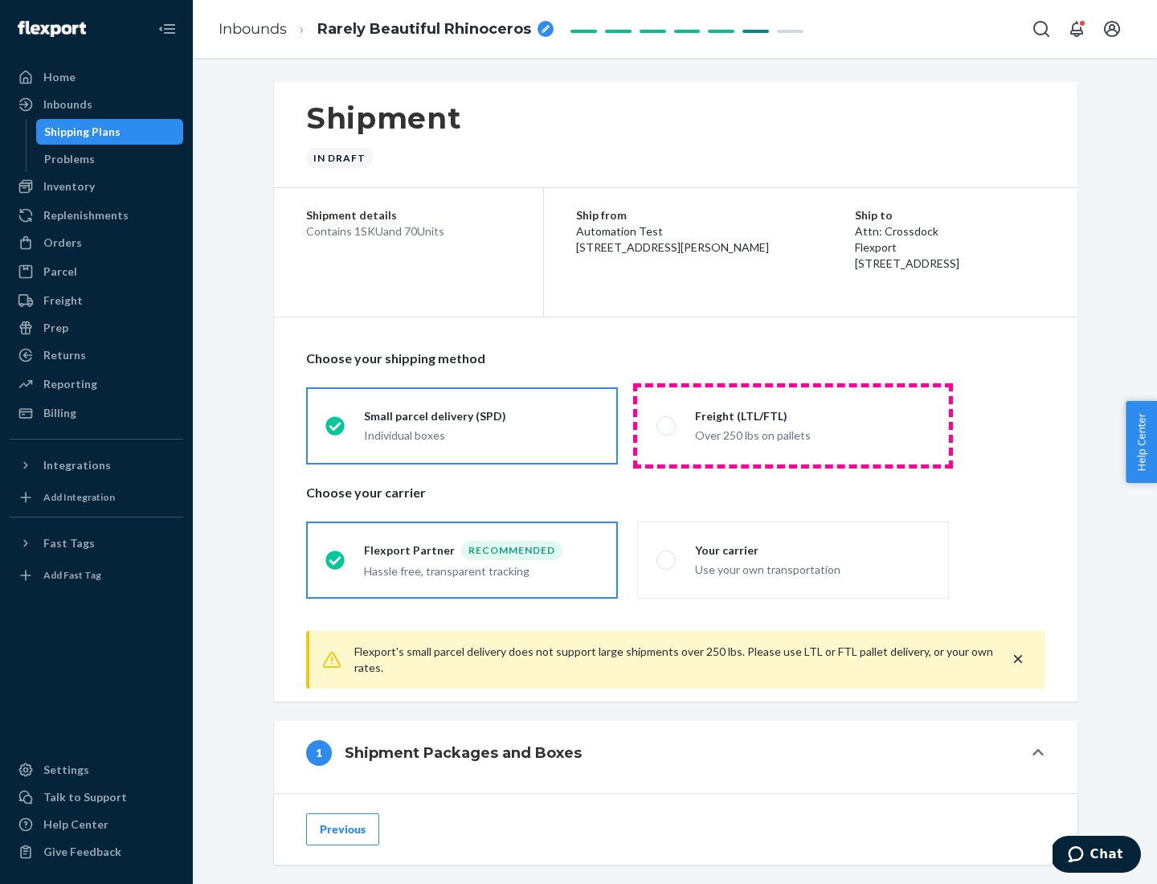
click at [793, 425] on div "Over 250 lbs on pallets" at bounding box center [812, 433] width 235 height 19
click at [667, 425] on input "Freight (LTL/FTL) Over 250 lbs on pallets" at bounding box center [661, 425] width 10 height 10
radio input "true"
radio input "false"
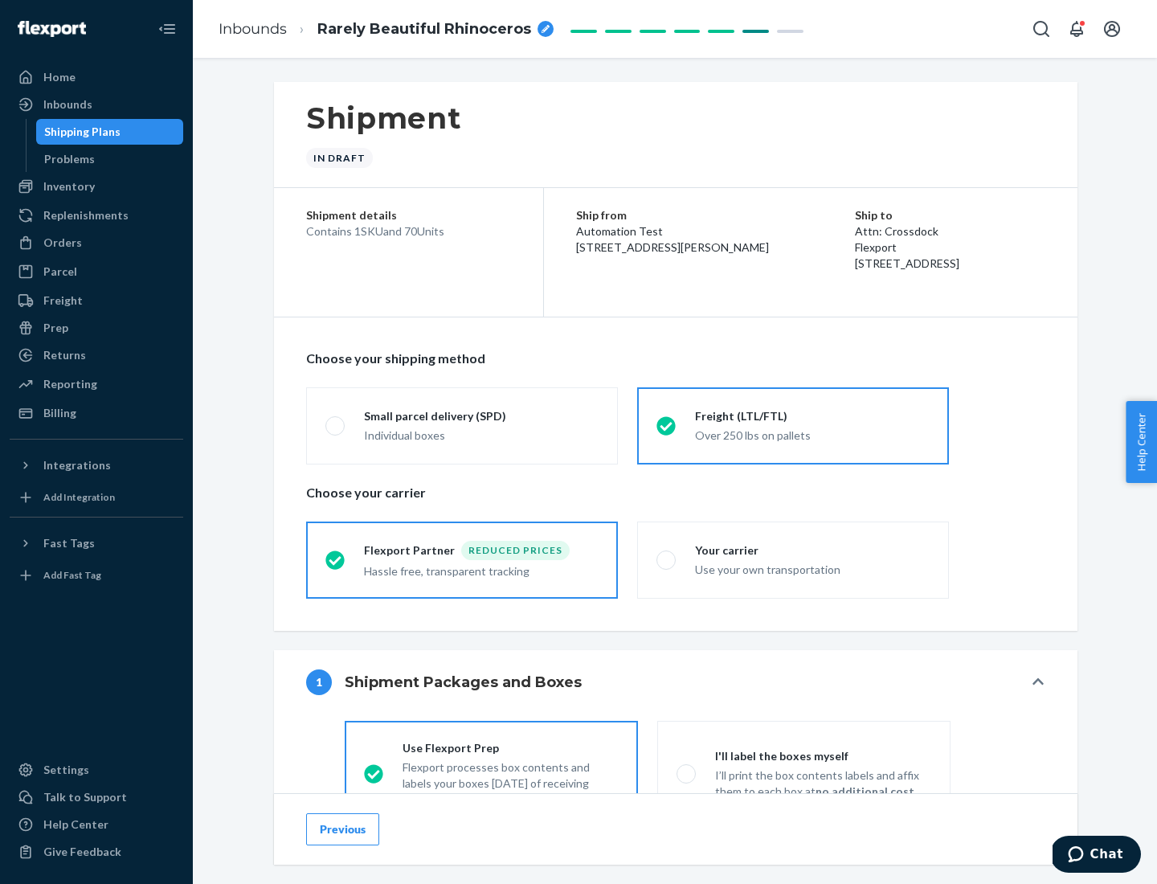
scroll to position [89, 0]
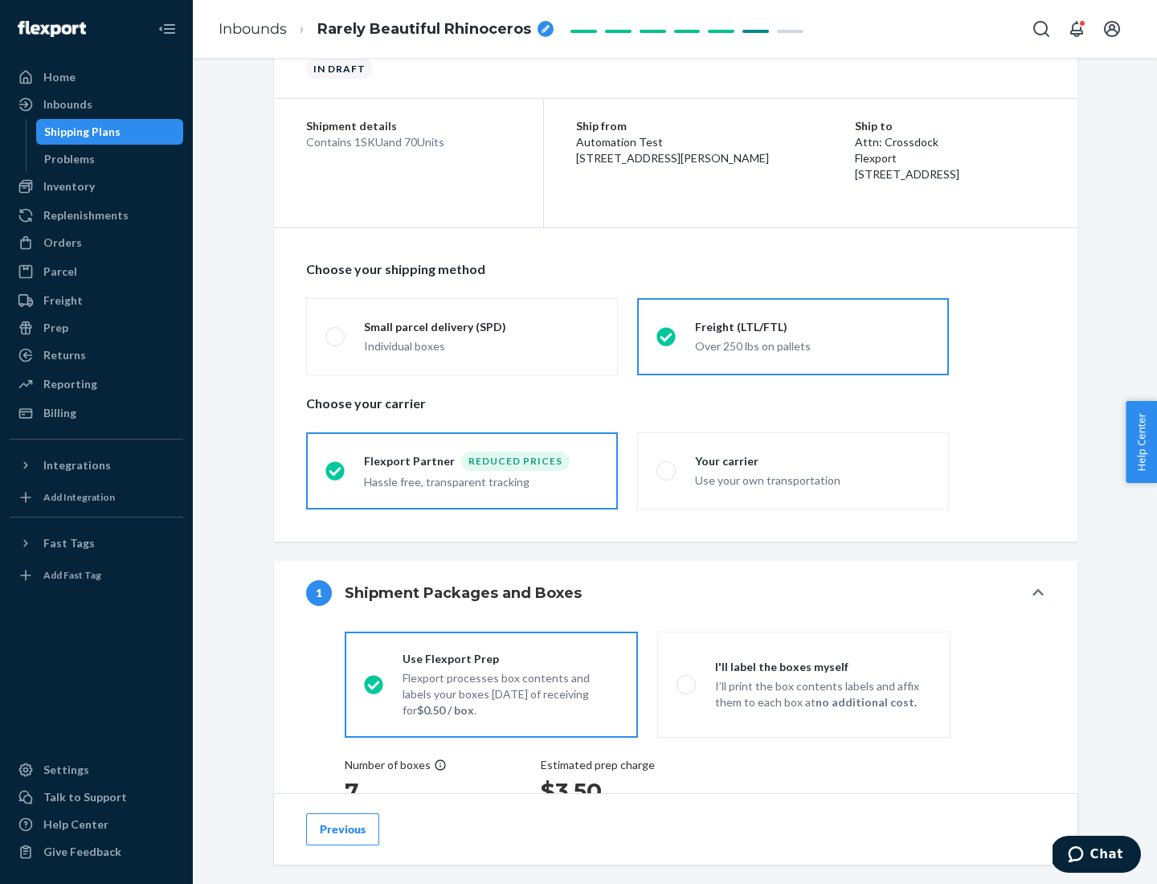
click at [462, 471] on div "Hassle free, transparent tracking" at bounding box center [481, 480] width 235 height 19
click at [336, 470] on input "Flexport Partner Reduced prices Hassle free, transparent tracking" at bounding box center [330, 470] width 10 height 10
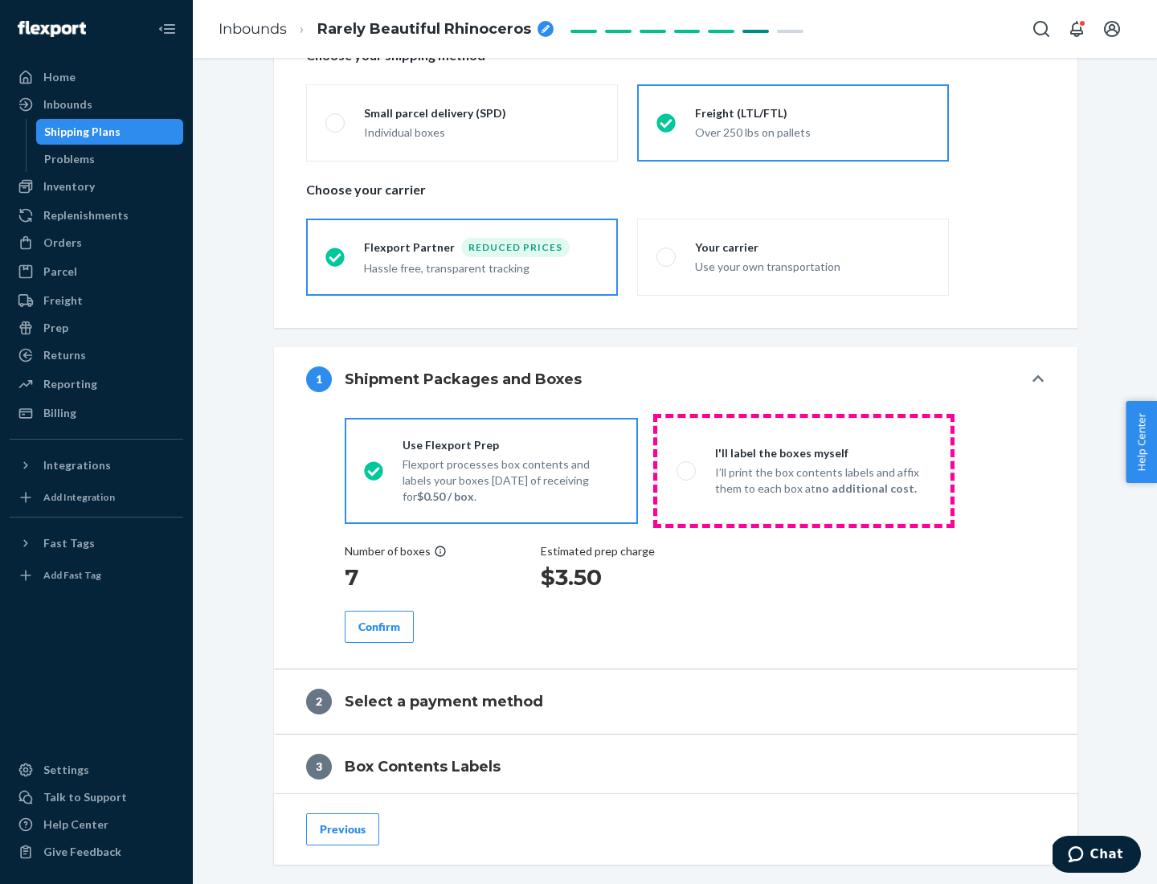
click at [804, 470] on p "I’ll print the box contents labels and affix them to each box at no additional …" at bounding box center [823, 480] width 216 height 32
click at [687, 470] on input "I'll label the boxes myself I’ll print the box contents labels and affix them t…" at bounding box center [682, 470] width 10 height 10
radio input "true"
radio input "false"
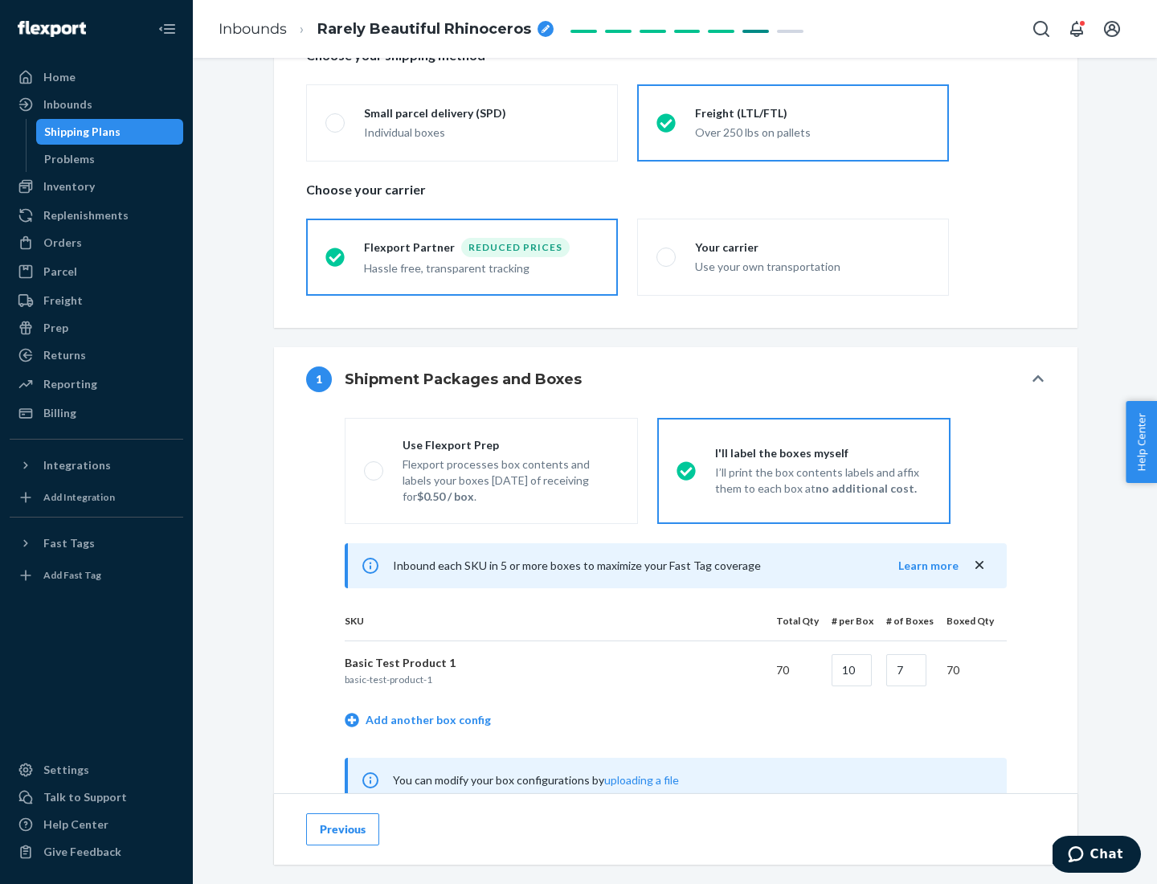
scroll to position [502, 0]
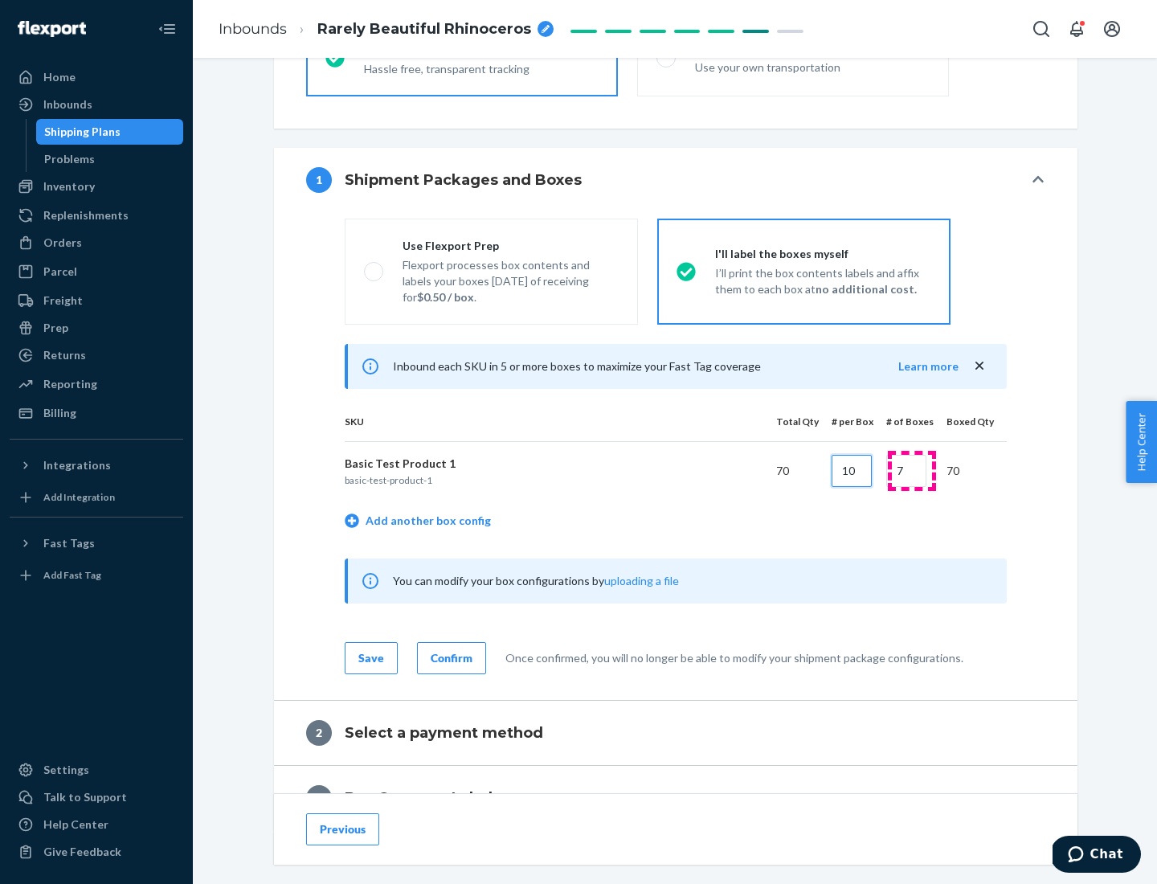
type input "10"
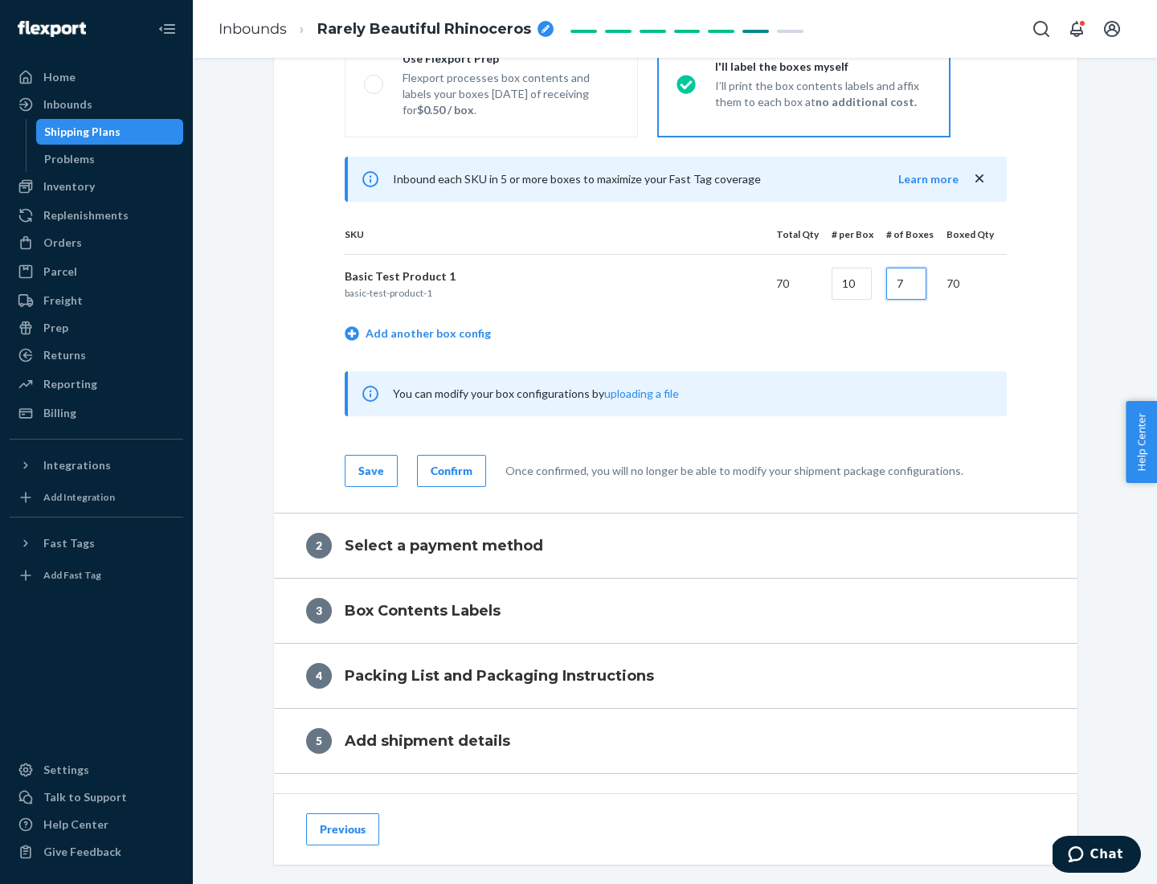
type input "7"
click at [449, 470] on div "Confirm" at bounding box center [452, 471] width 42 height 16
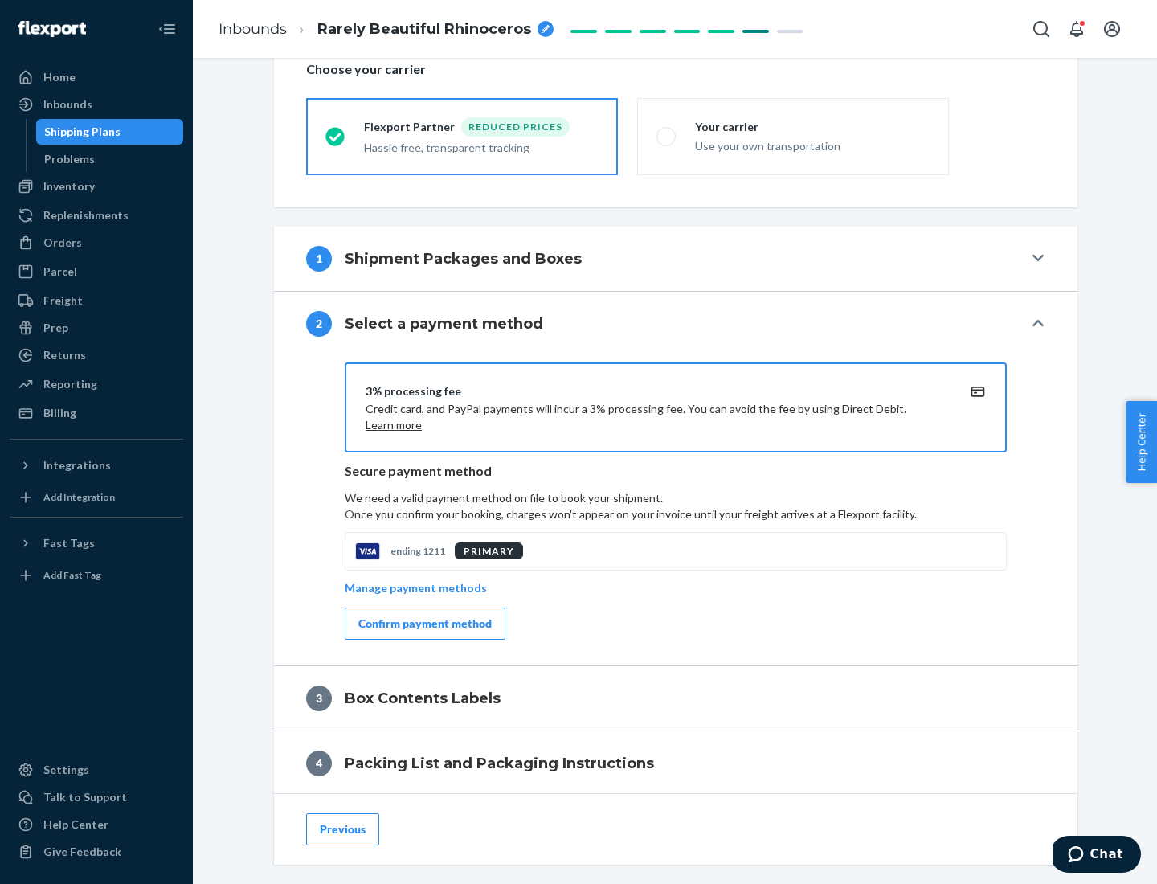
scroll to position [576, 0]
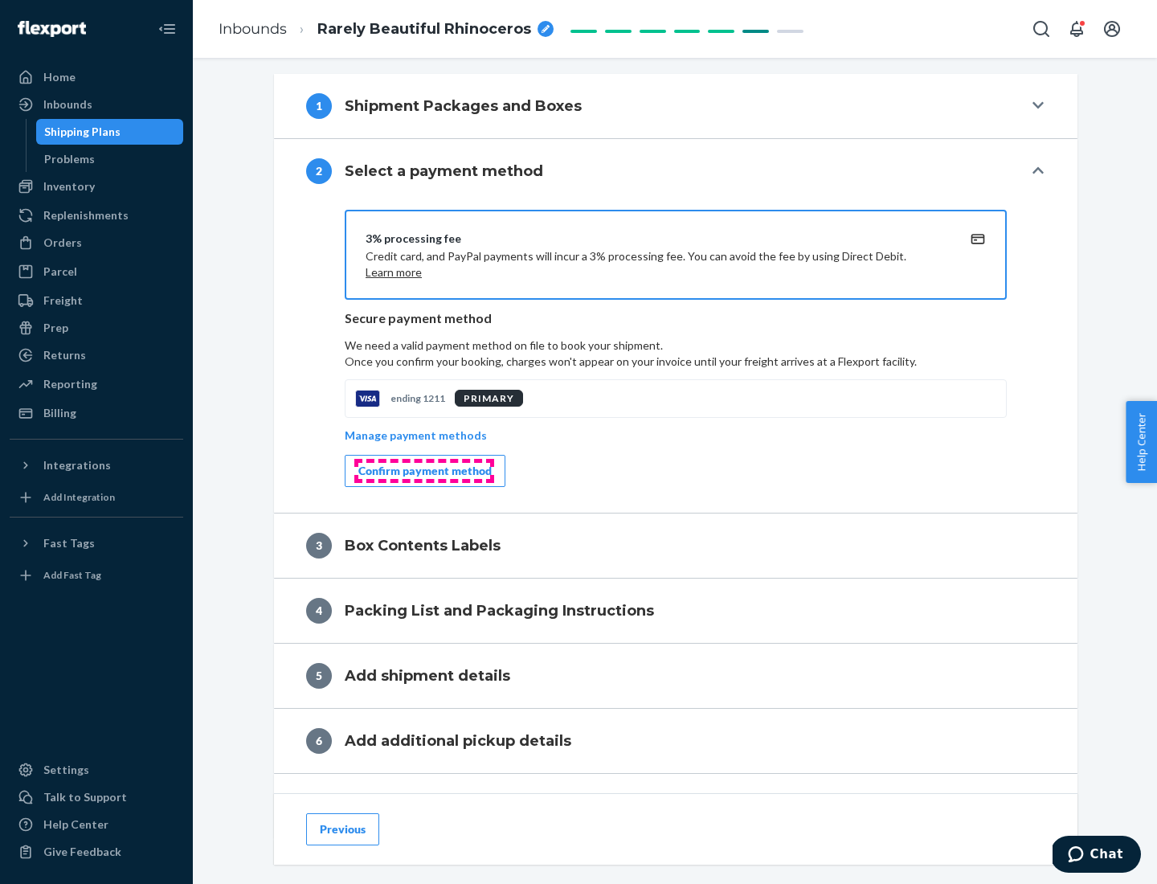
click at [423, 471] on div "Confirm payment method" at bounding box center [424, 471] width 133 height 16
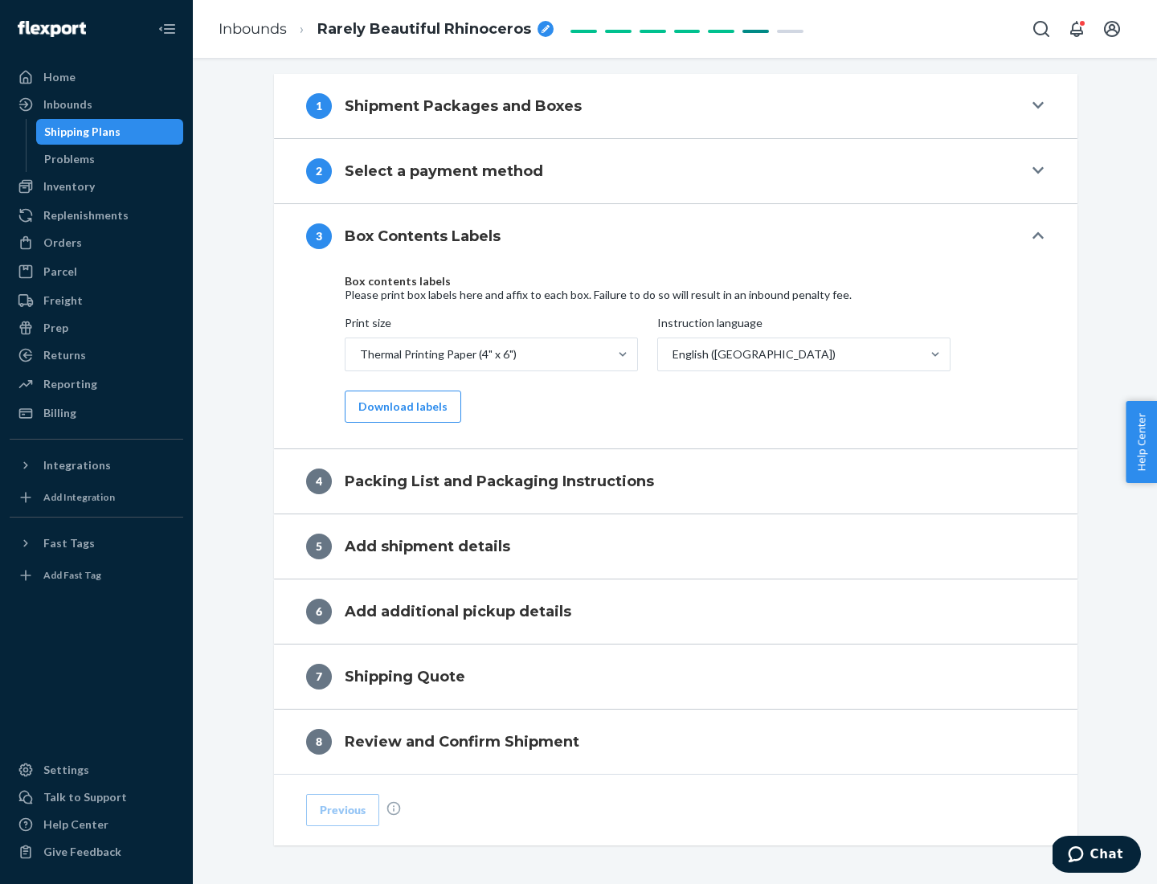
scroll to position [512, 0]
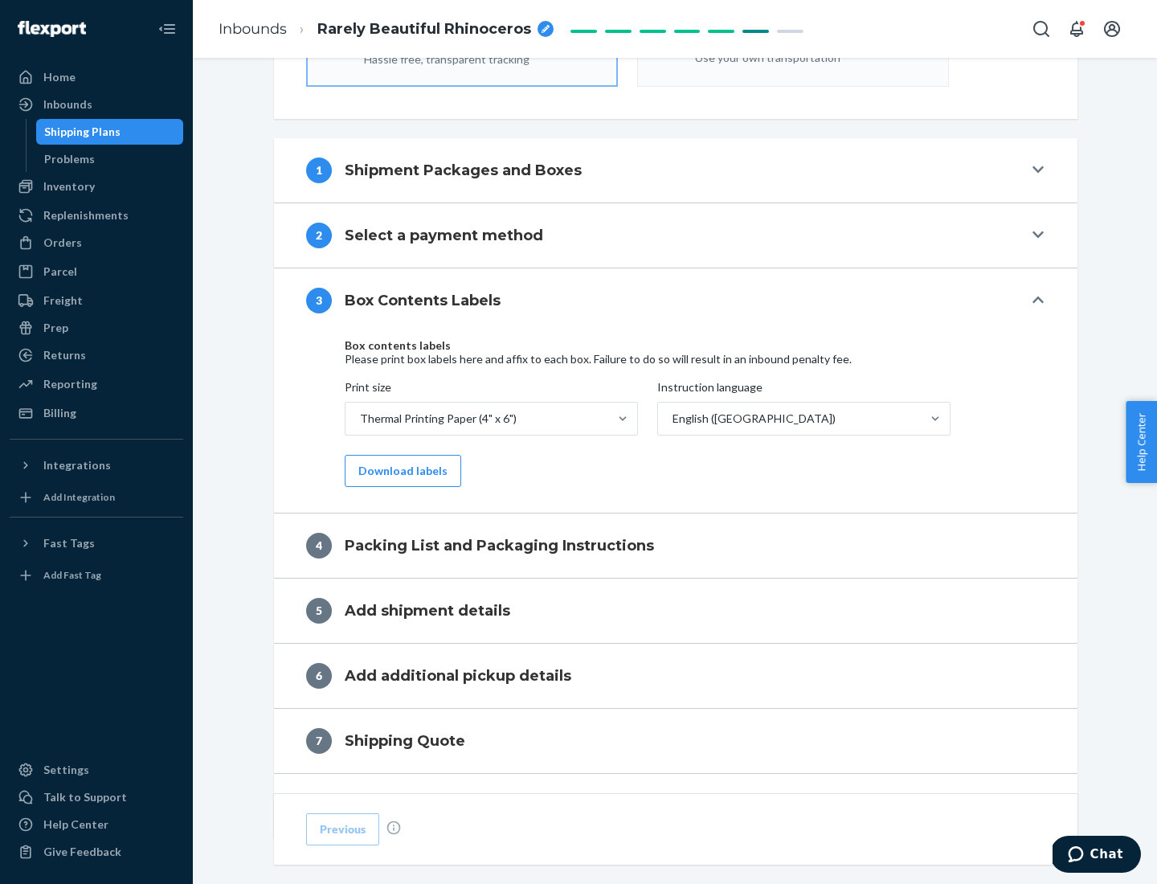
click at [399, 471] on button "Download labels" at bounding box center [403, 471] width 117 height 32
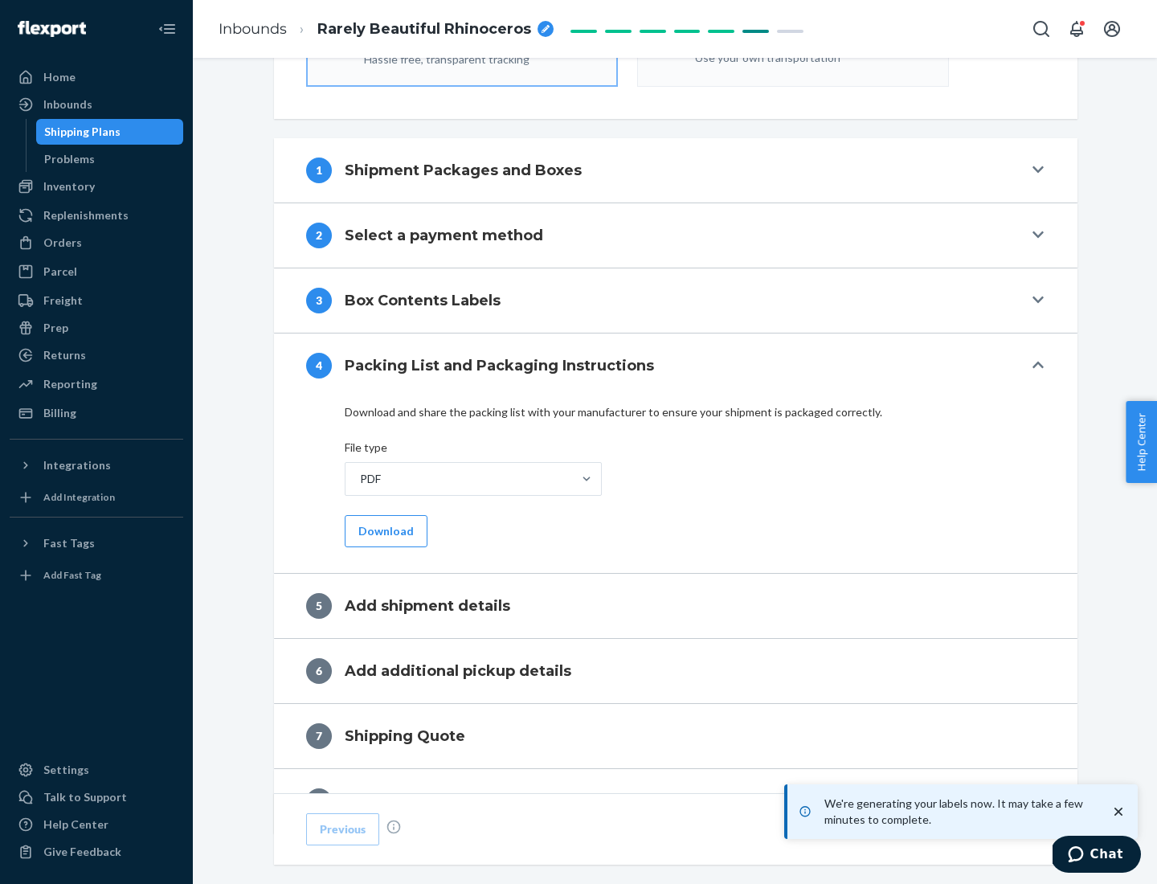
scroll to position [572, 0]
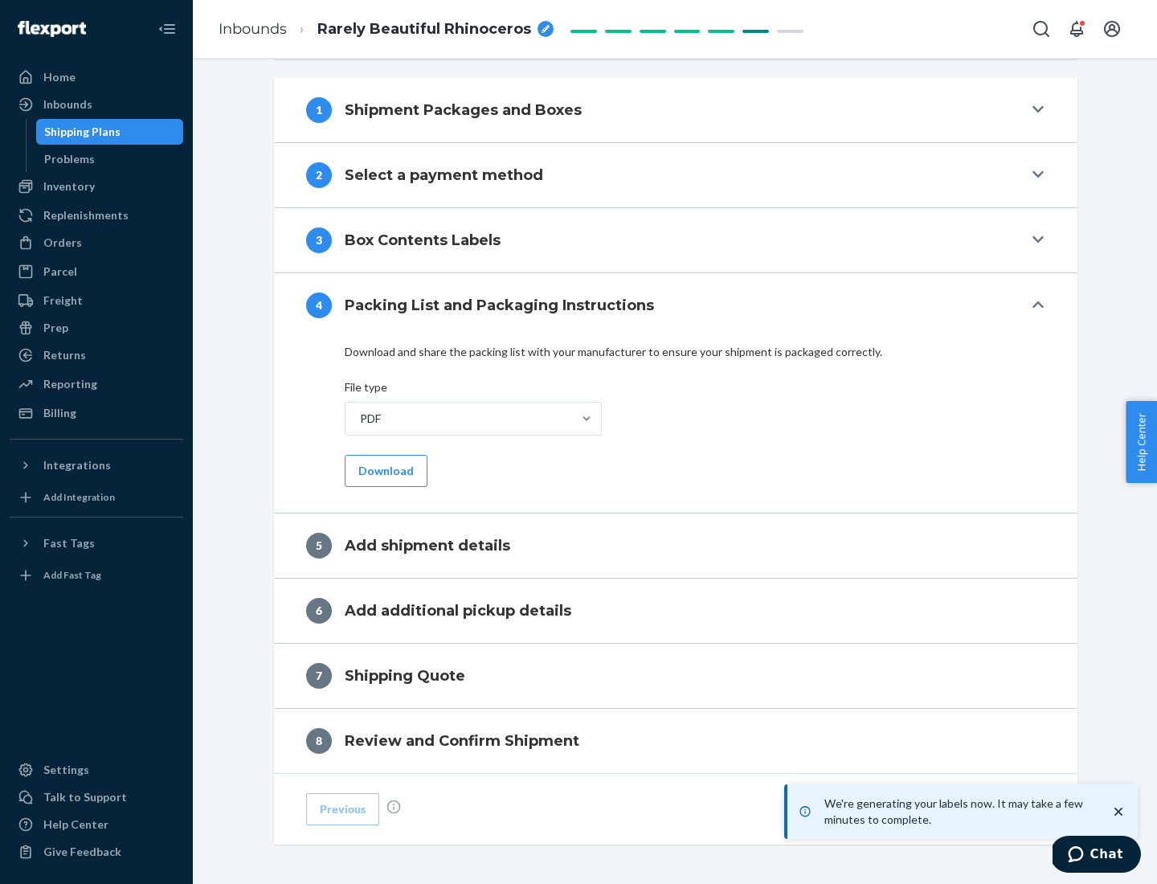
click at [384, 470] on button "Download" at bounding box center [386, 471] width 83 height 32
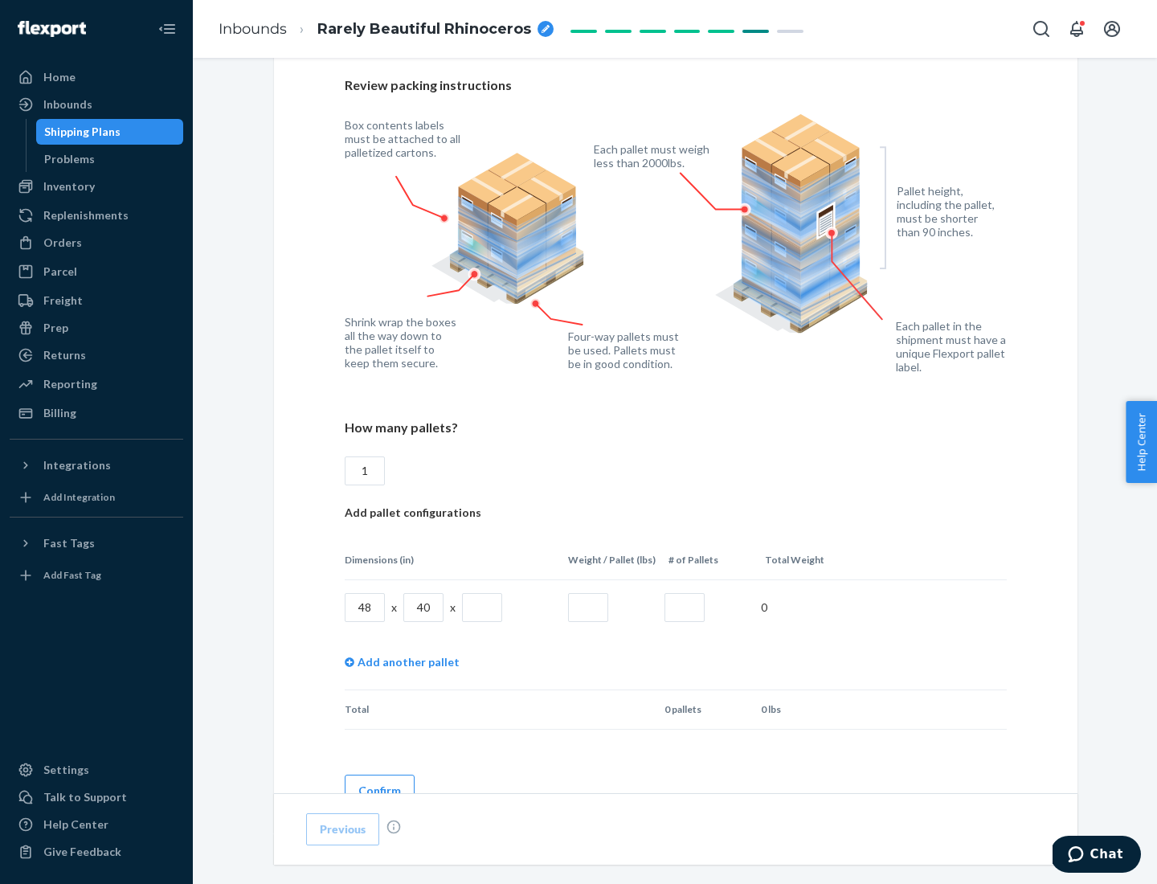
scroll to position [1168, 0]
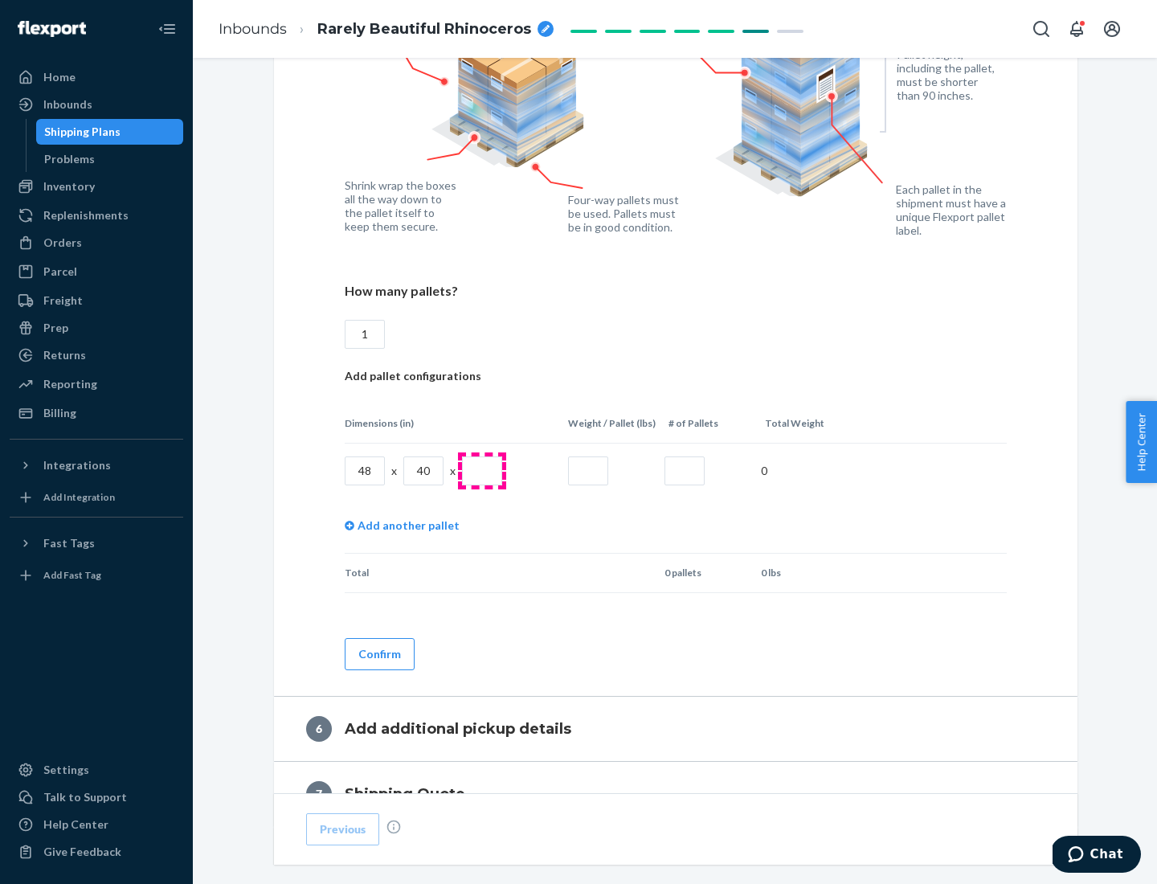
type input "1"
type input "40"
type input "200"
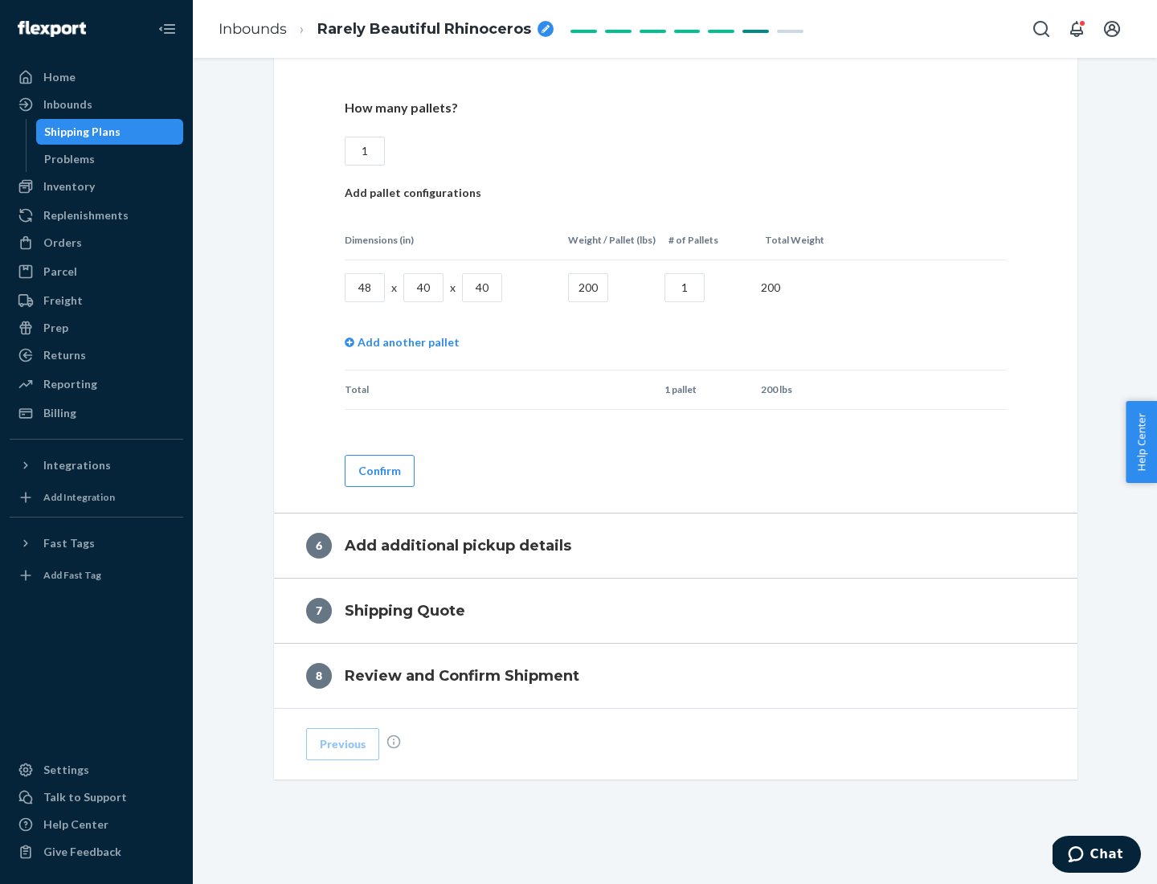
type input "1"
click at [378, 470] on button "Confirm" at bounding box center [380, 471] width 70 height 32
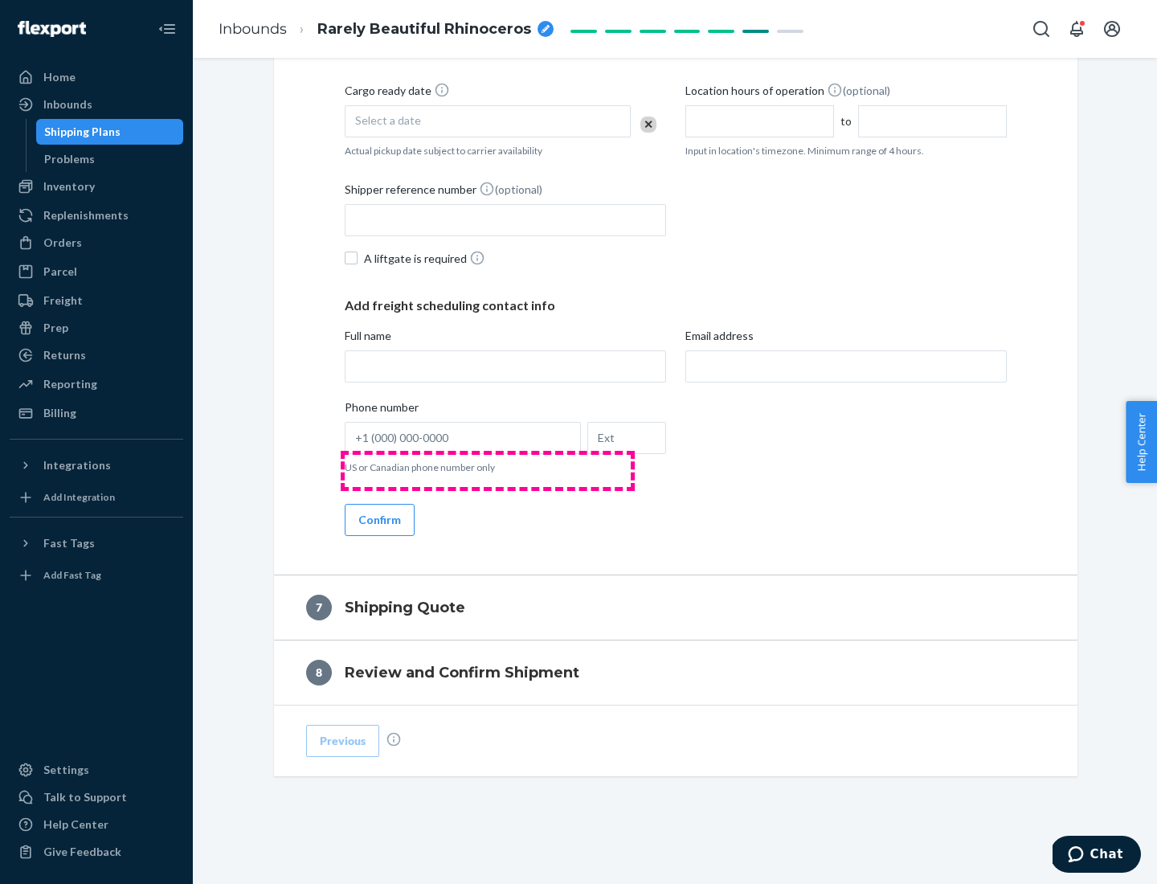
scroll to position [615, 0]
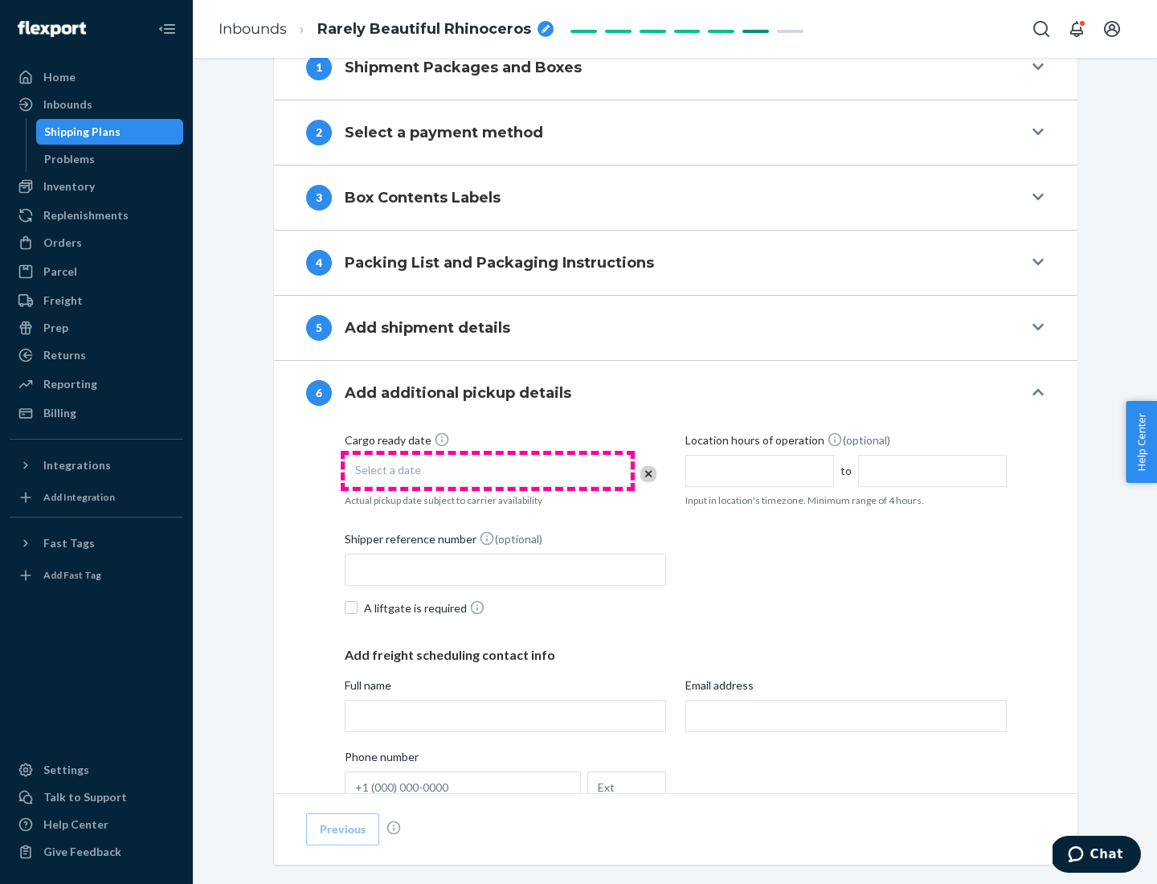
click at [488, 470] on div "Select a date" at bounding box center [488, 471] width 286 height 32
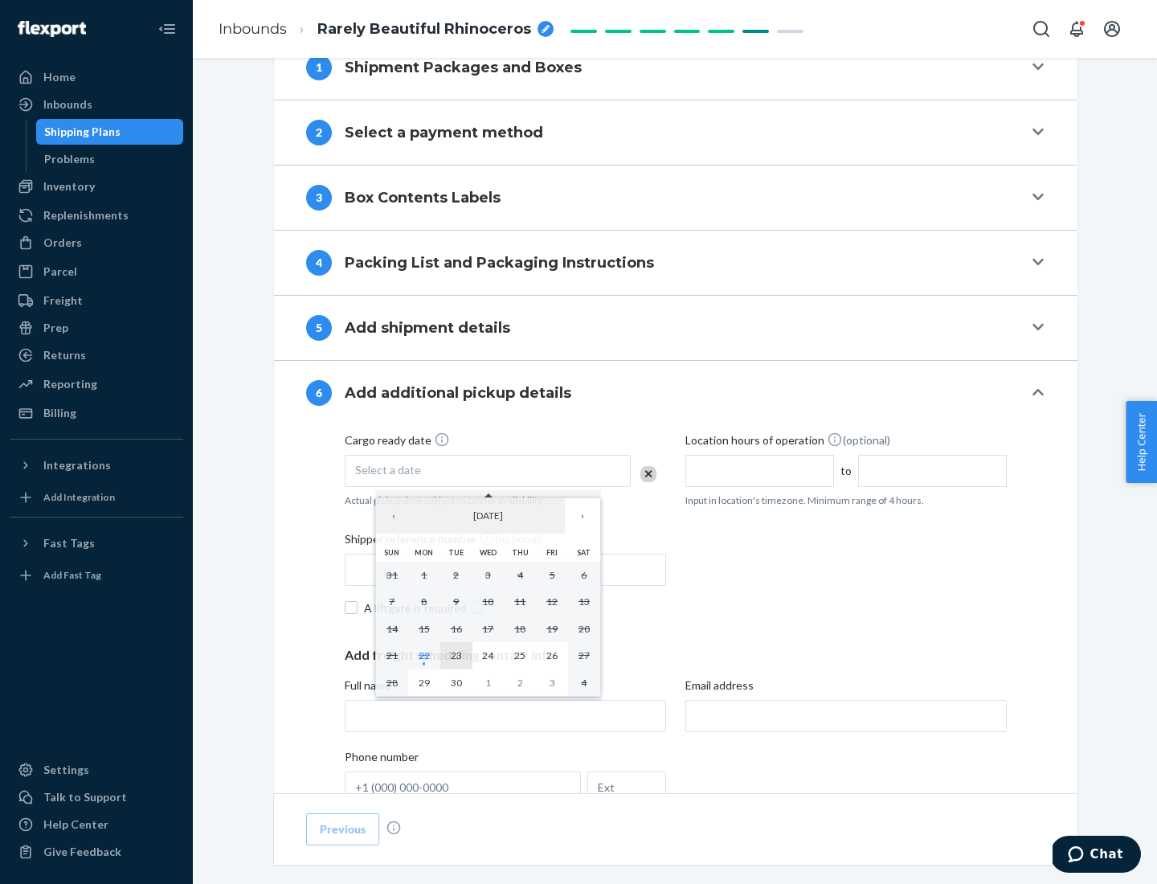
click at [456, 655] on abbr "23" at bounding box center [456, 655] width 11 height 12
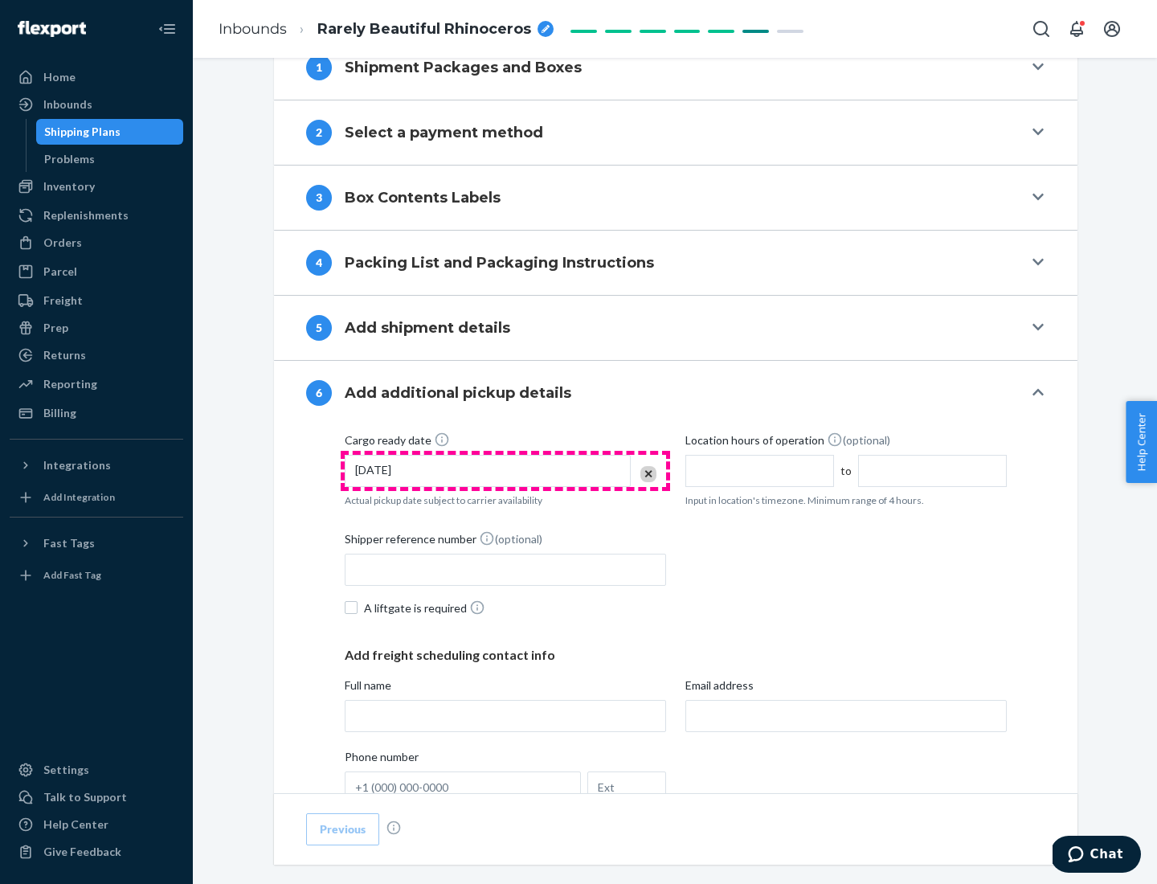
scroll to position [860, 0]
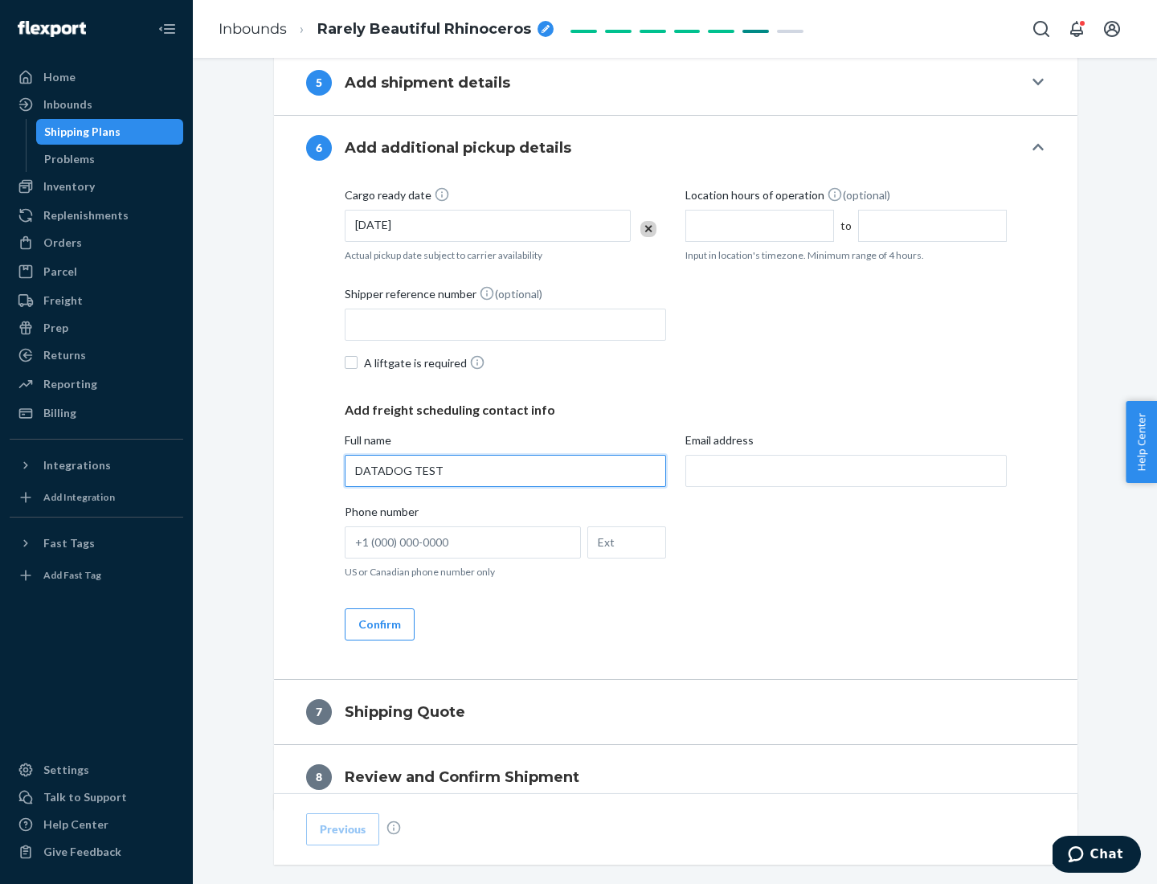
type input "DATADOG TEST"
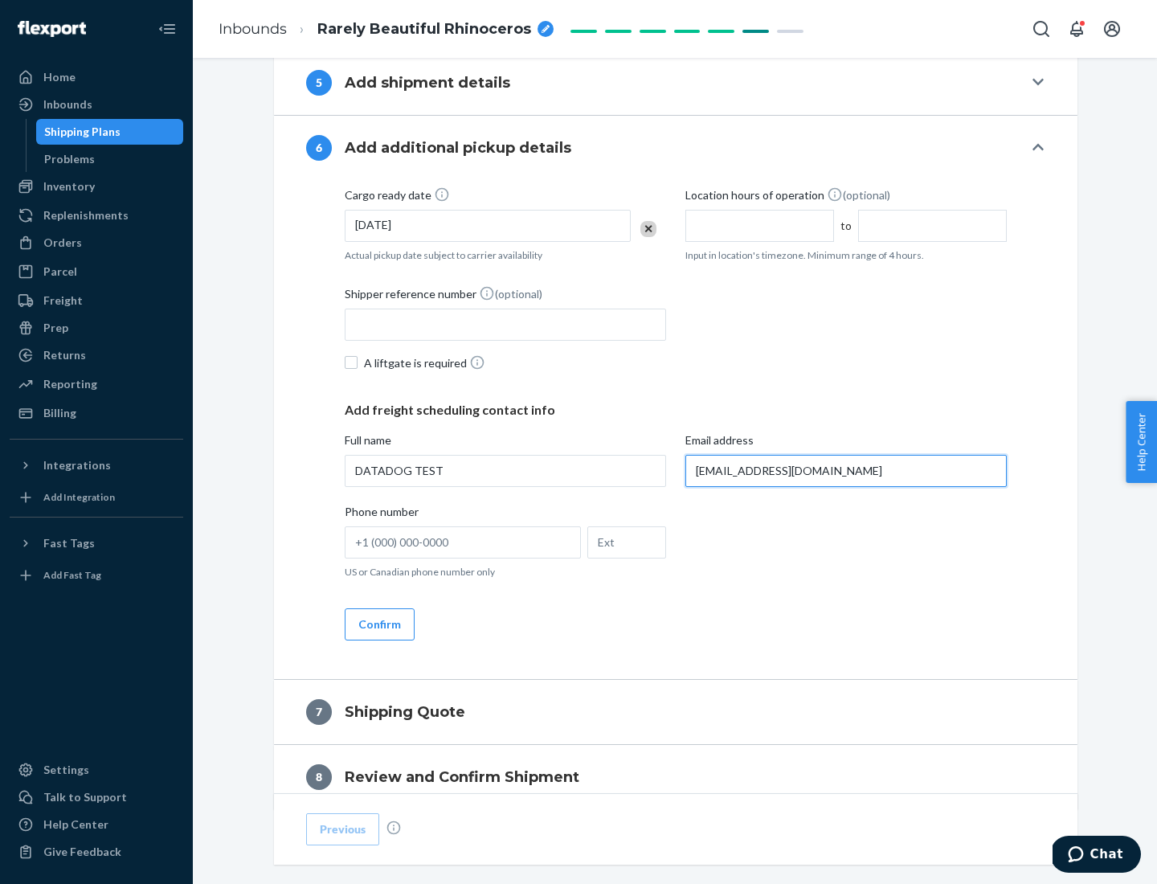
scroll to position [931, 0]
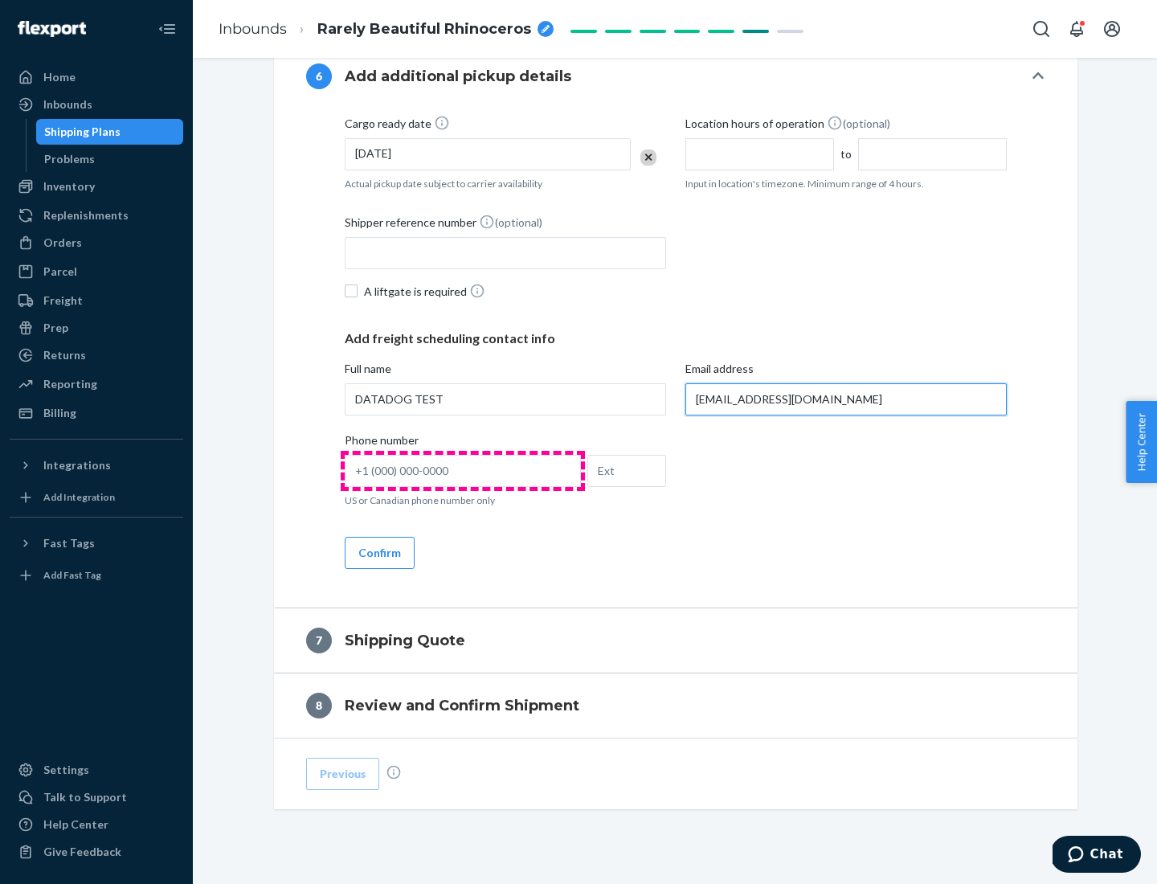
type input "[EMAIL_ADDRESS][DOMAIN_NAME]"
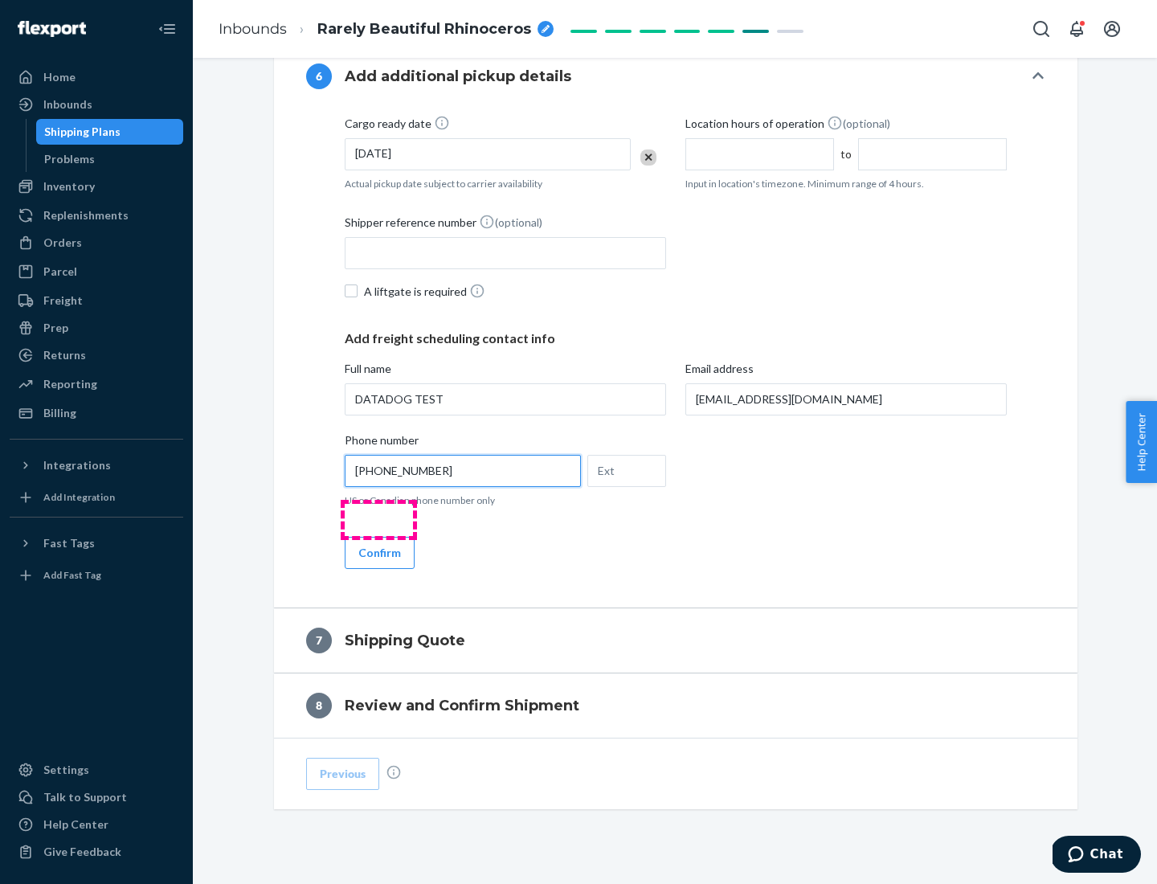
scroll to position [964, 0]
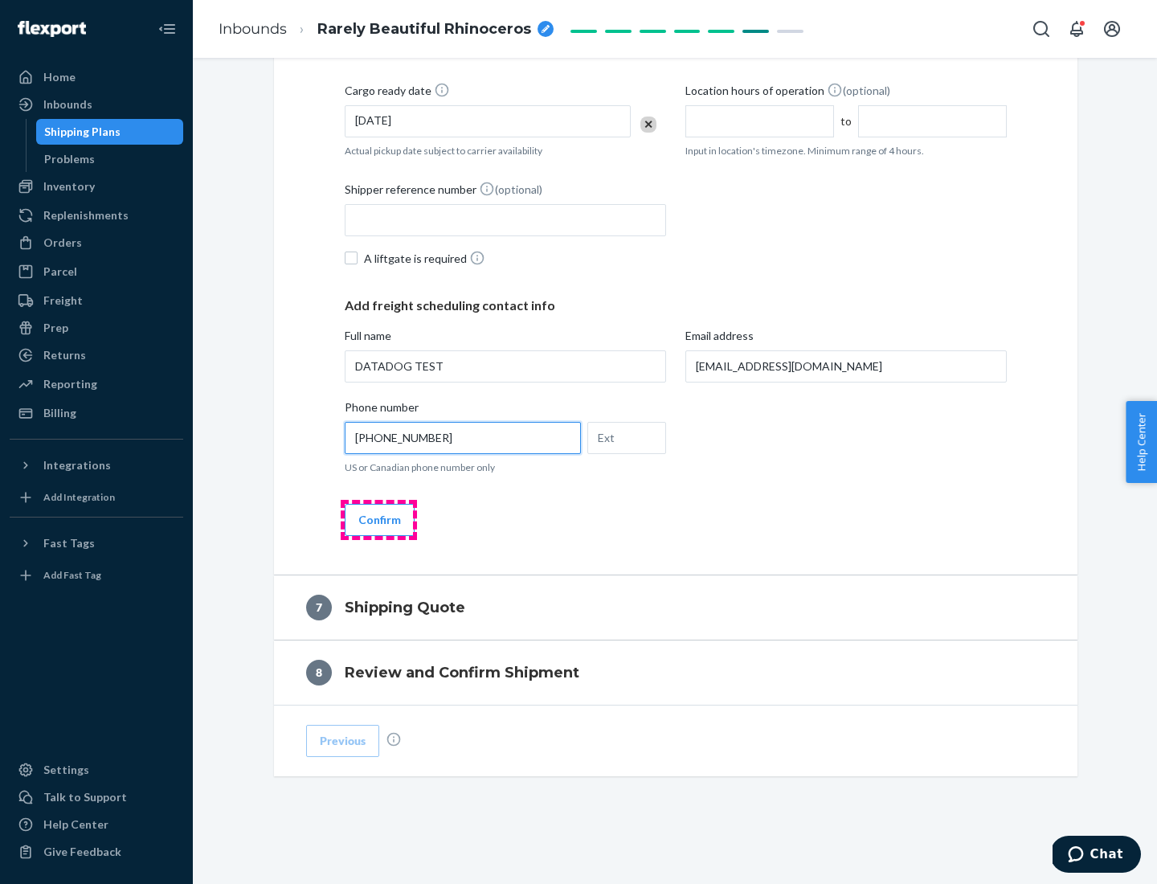
type input "[PHONE_NUMBER]"
click at [378, 519] on button "Confirm" at bounding box center [380, 520] width 70 height 32
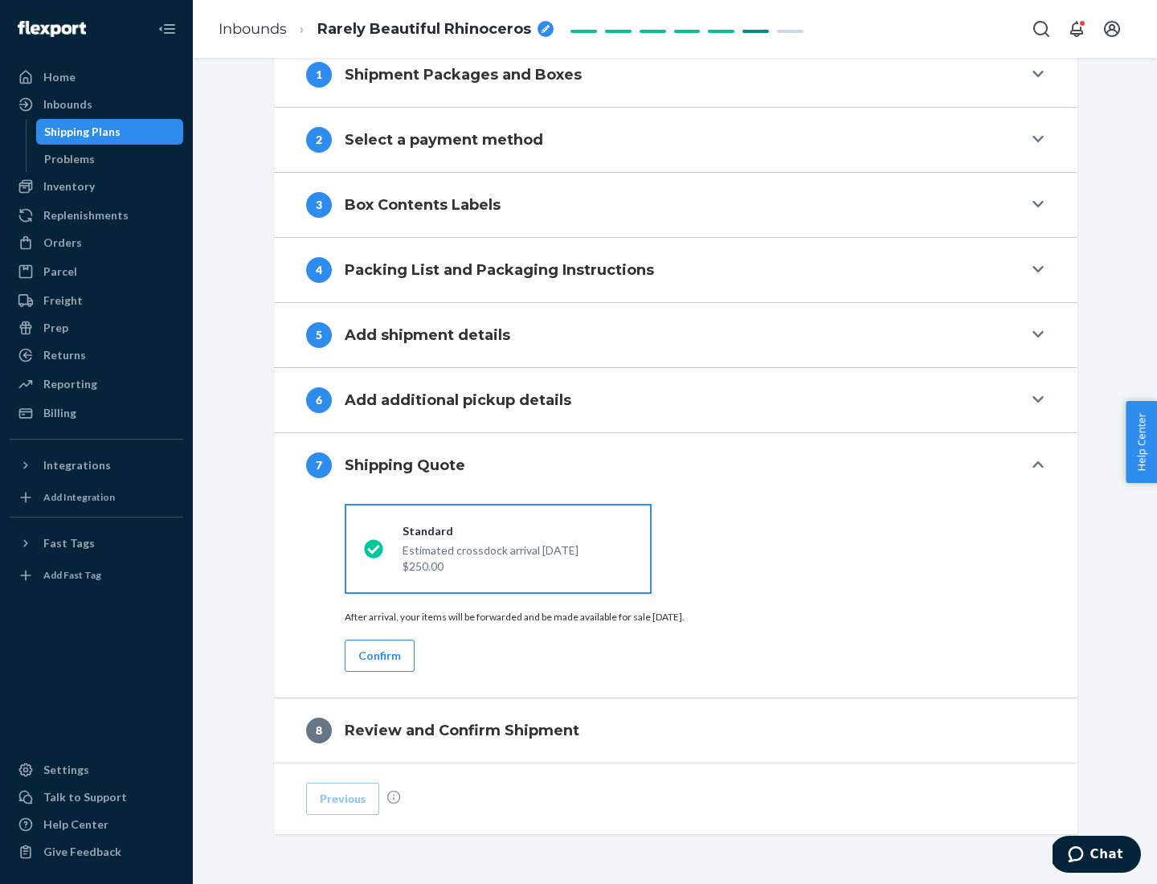
scroll to position [665, 0]
